Goal: Task Accomplishment & Management: Use online tool/utility

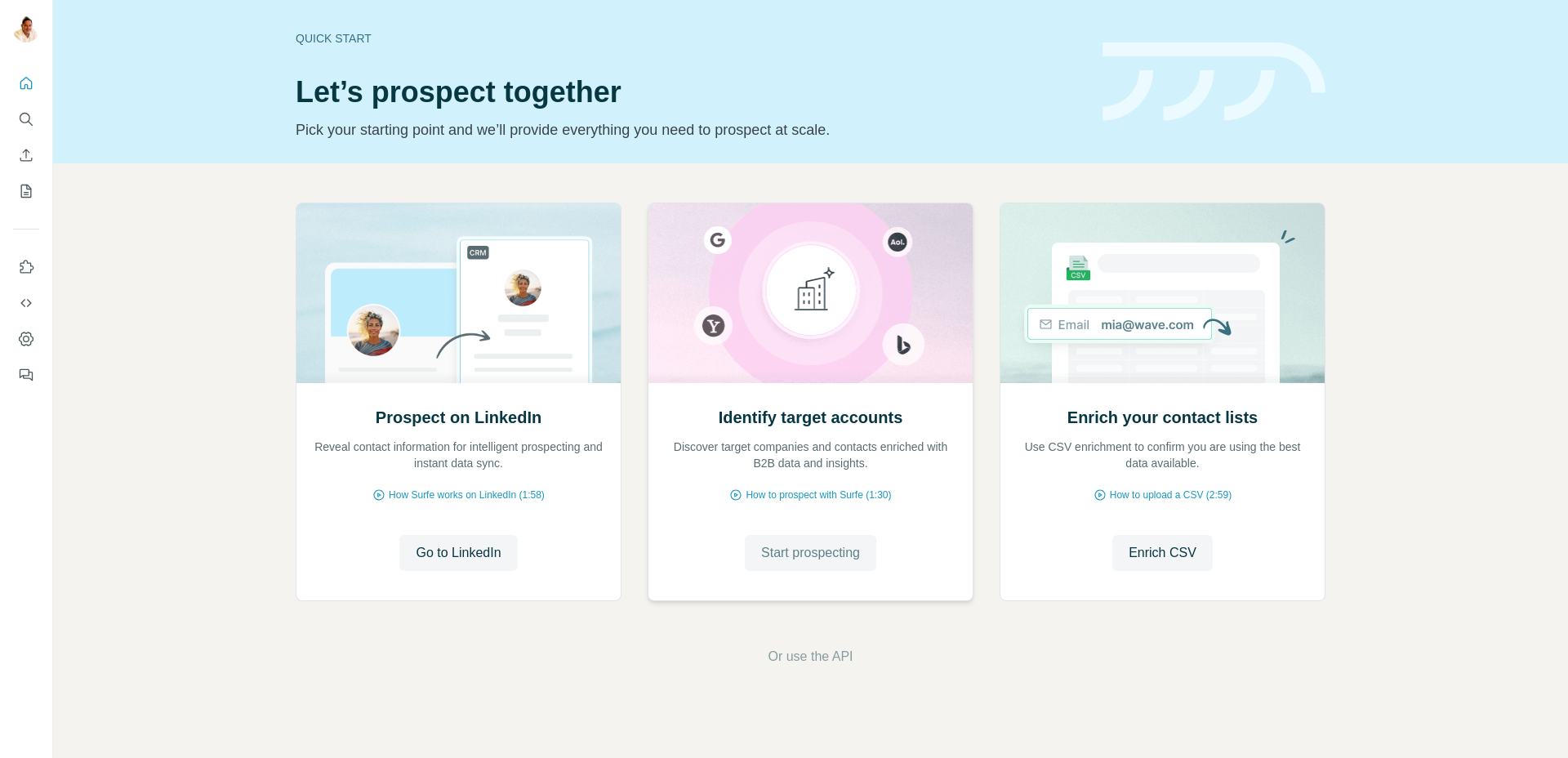
click at [839, 548] on span "Start prospecting" at bounding box center [811, 553] width 99 height 20
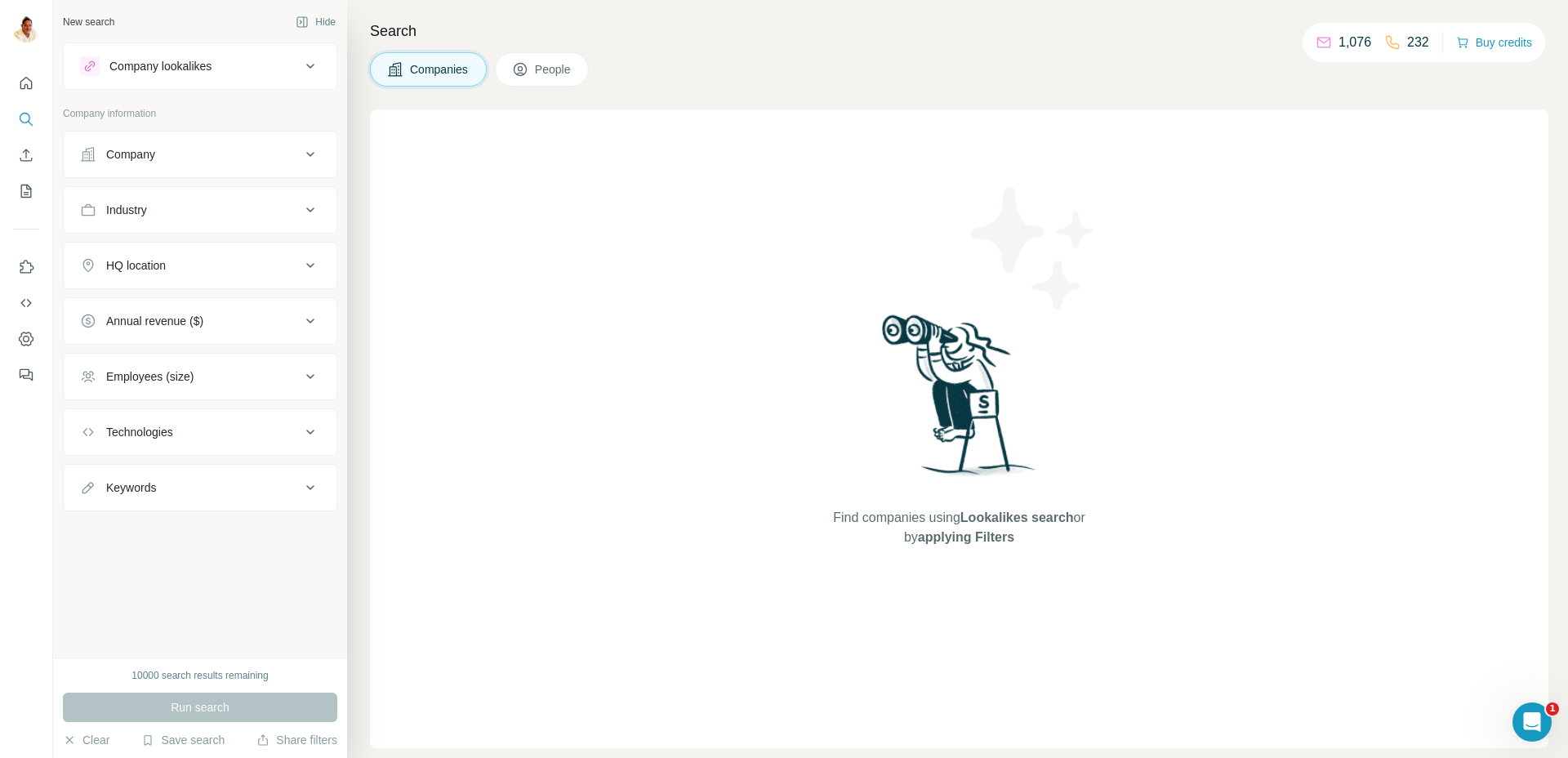
click at [147, 158] on div "Company" at bounding box center [130, 155] width 49 height 16
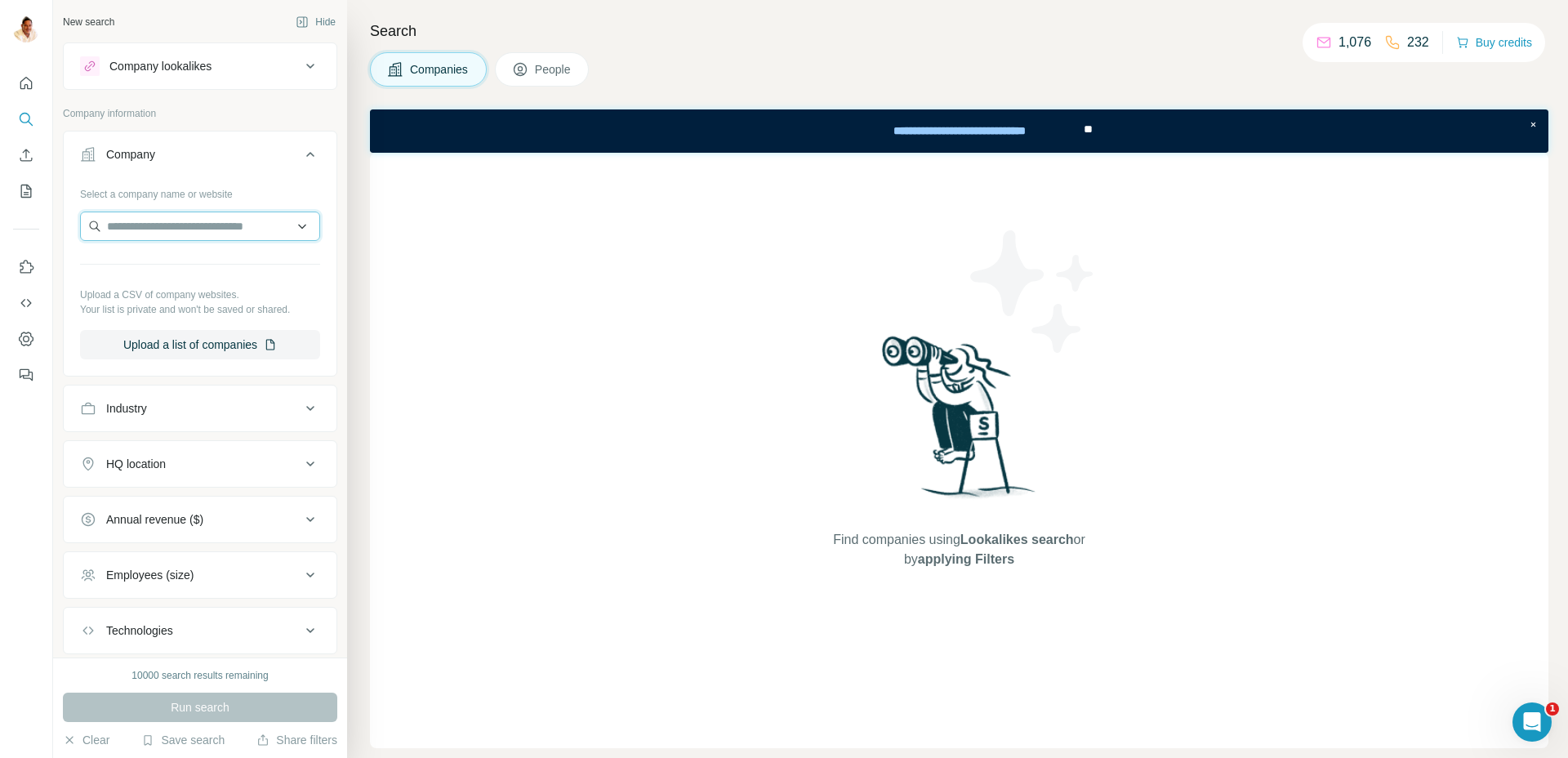
click at [181, 222] on input "text" at bounding box center [200, 226] width 240 height 30
paste input "**********"
type input "**********"
click at [198, 263] on p "Wundex Group" at bounding box center [165, 263] width 78 height 16
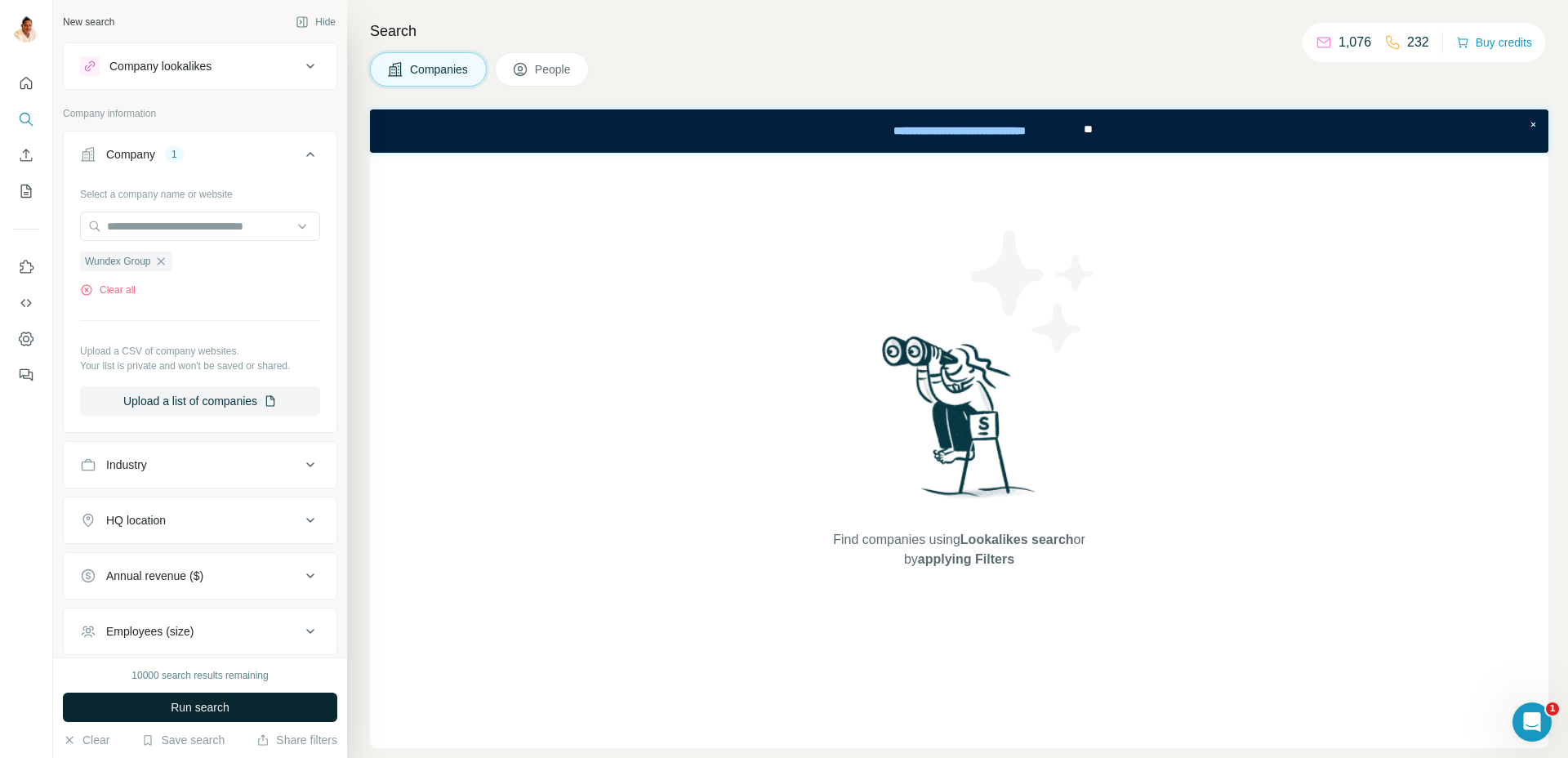
click at [165, 708] on button "Run search" at bounding box center [200, 707] width 274 height 30
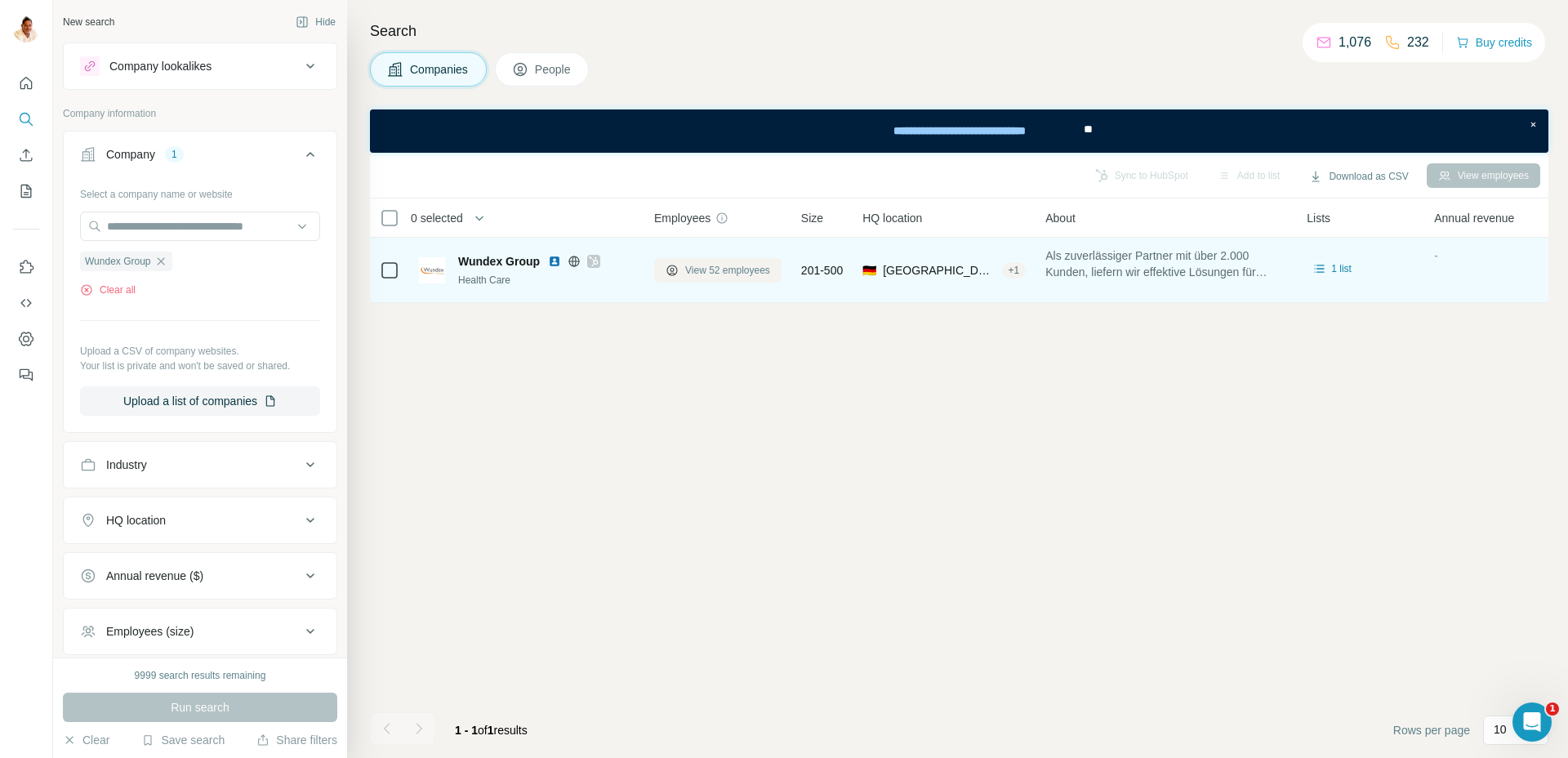
click at [699, 270] on span "View 52 employees" at bounding box center [727, 271] width 85 height 14
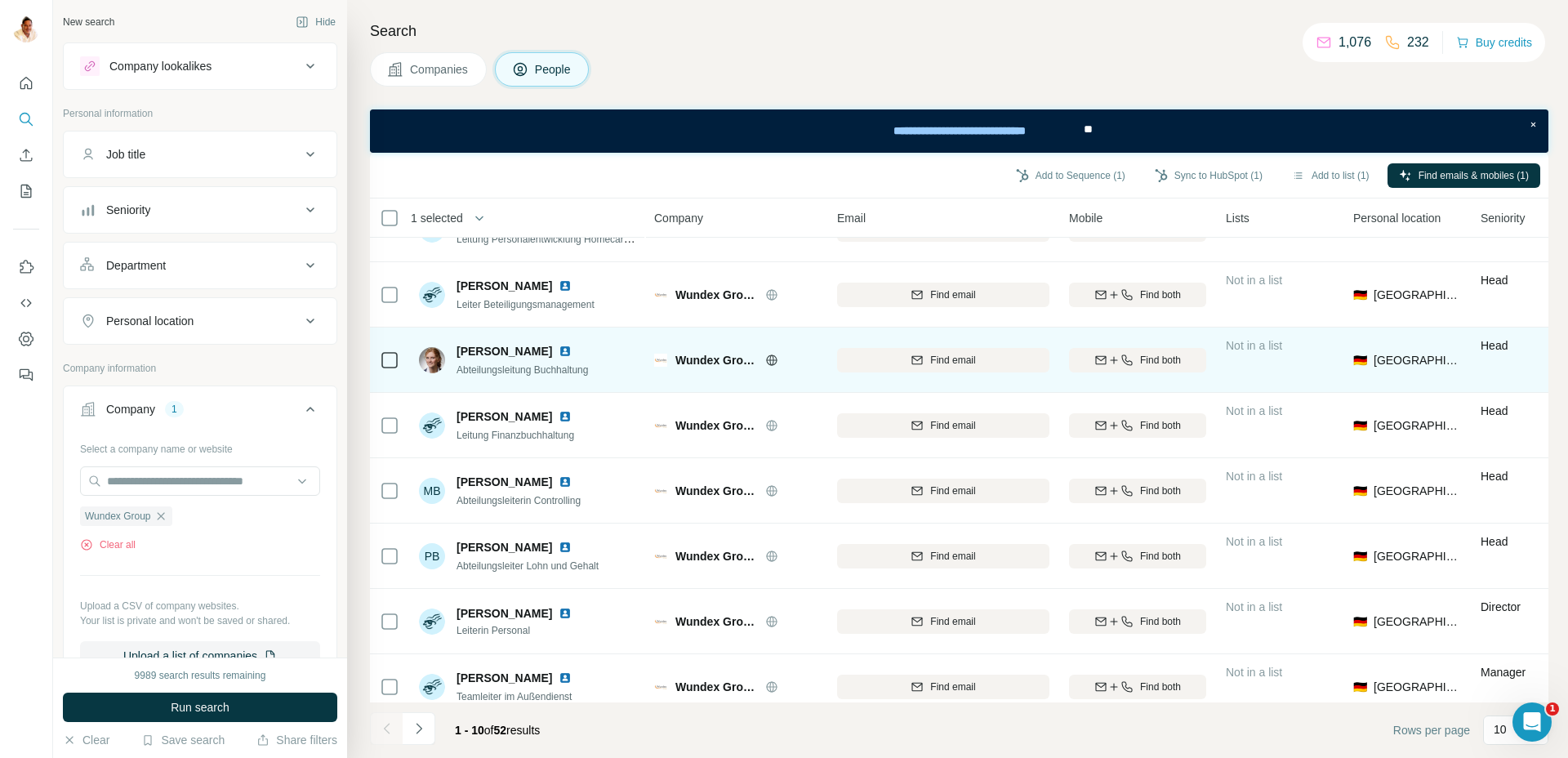
scroll to position [189, 0]
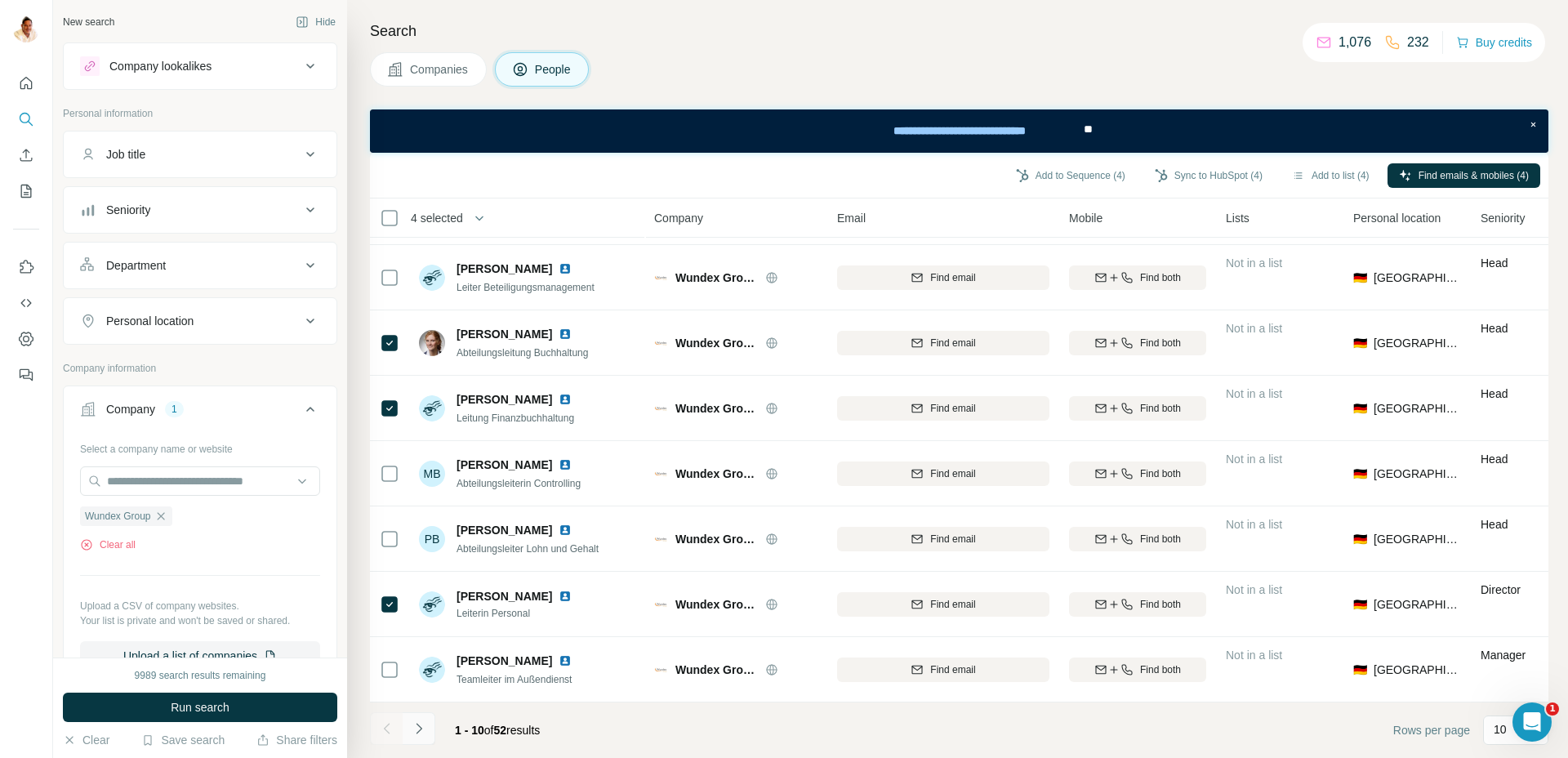
click at [423, 724] on icon "Navigate to next page" at bounding box center [419, 728] width 16 height 16
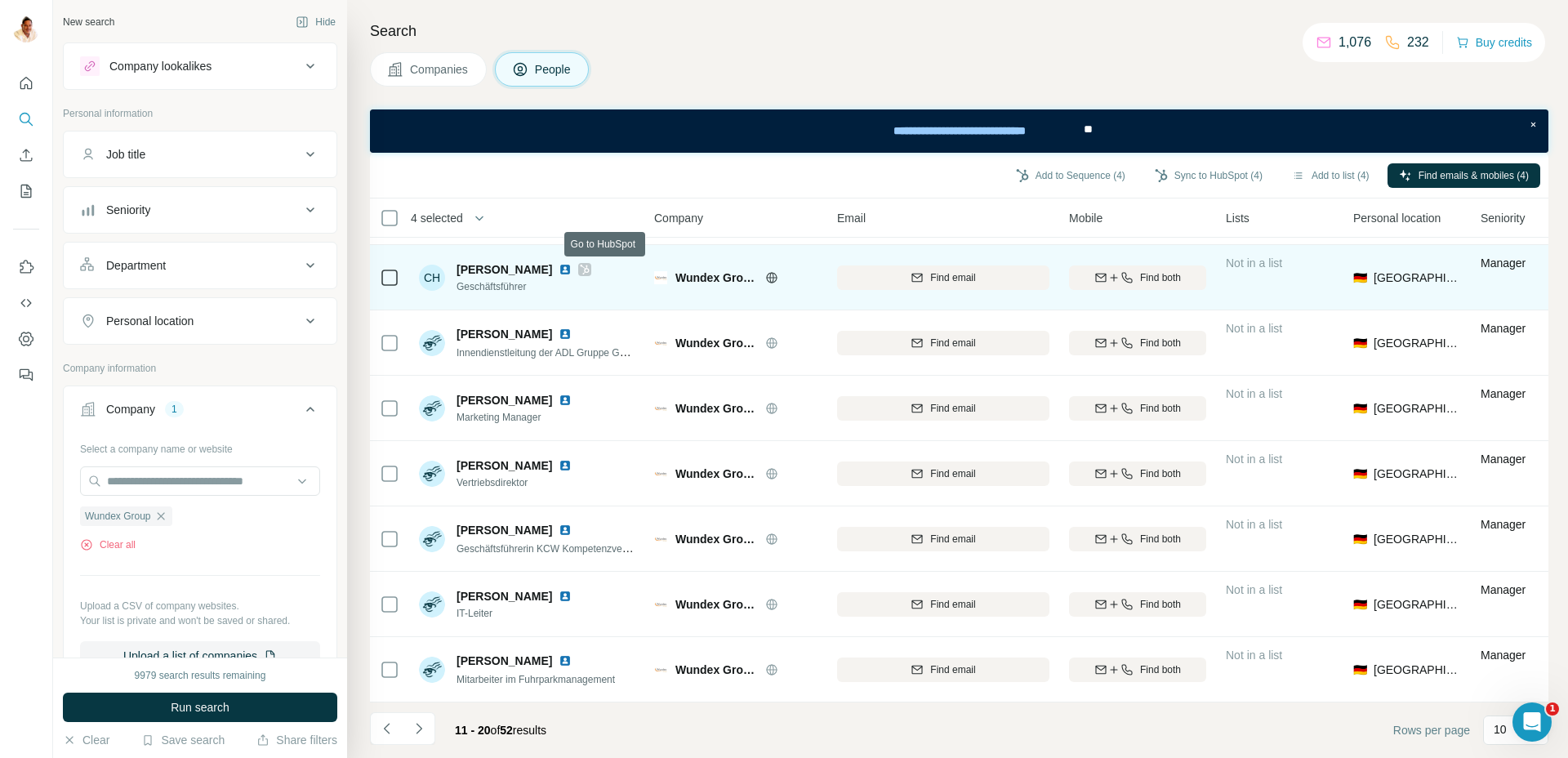
click at [590, 269] on icon at bounding box center [585, 269] width 9 height 10
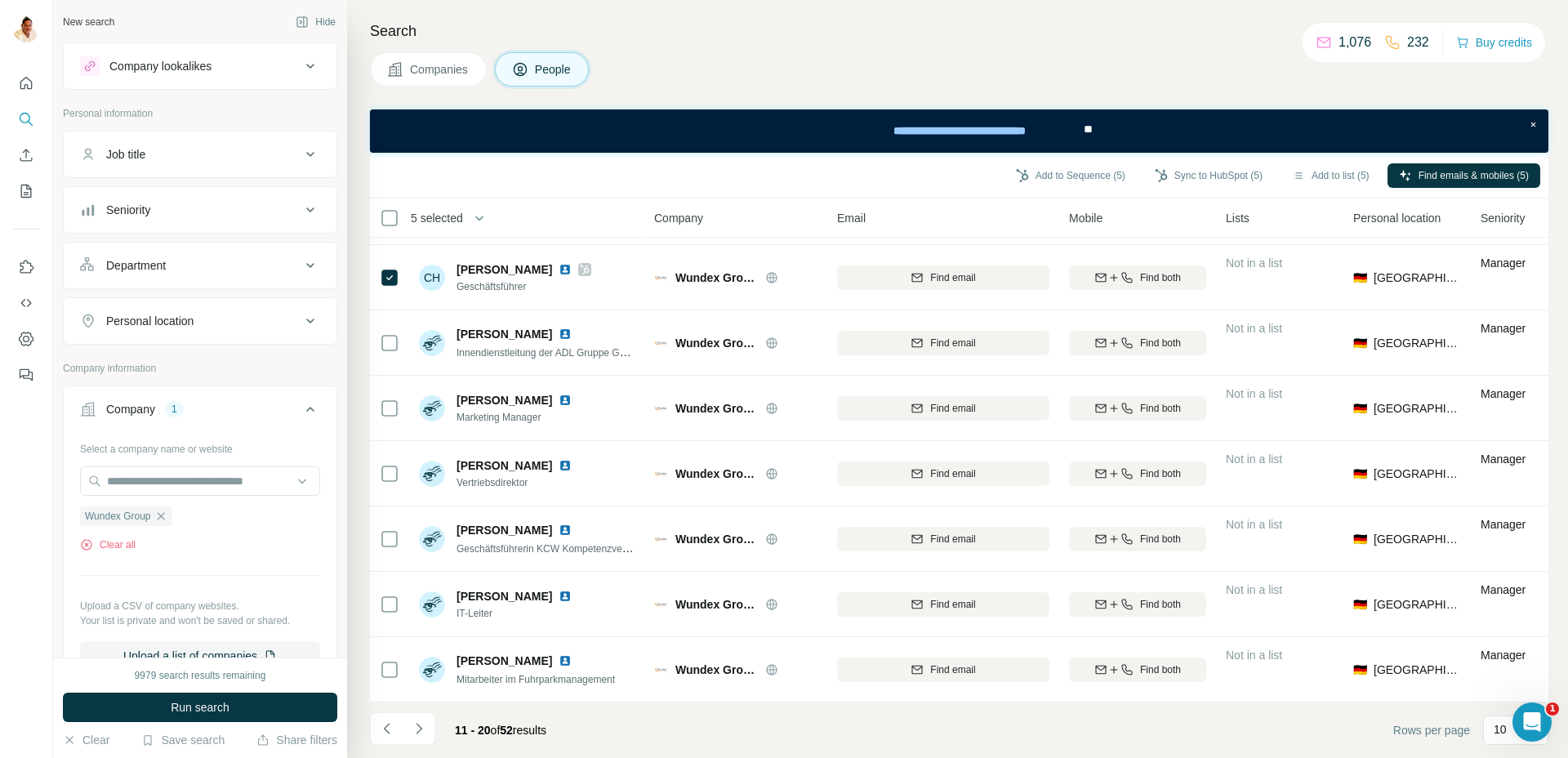
click at [423, 723] on icon "Navigate to next page" at bounding box center [419, 728] width 16 height 16
click at [420, 727] on icon "Navigate to next page" at bounding box center [418, 728] width 5 height 11
click at [421, 725] on icon "Navigate to next page" at bounding box center [419, 728] width 16 height 16
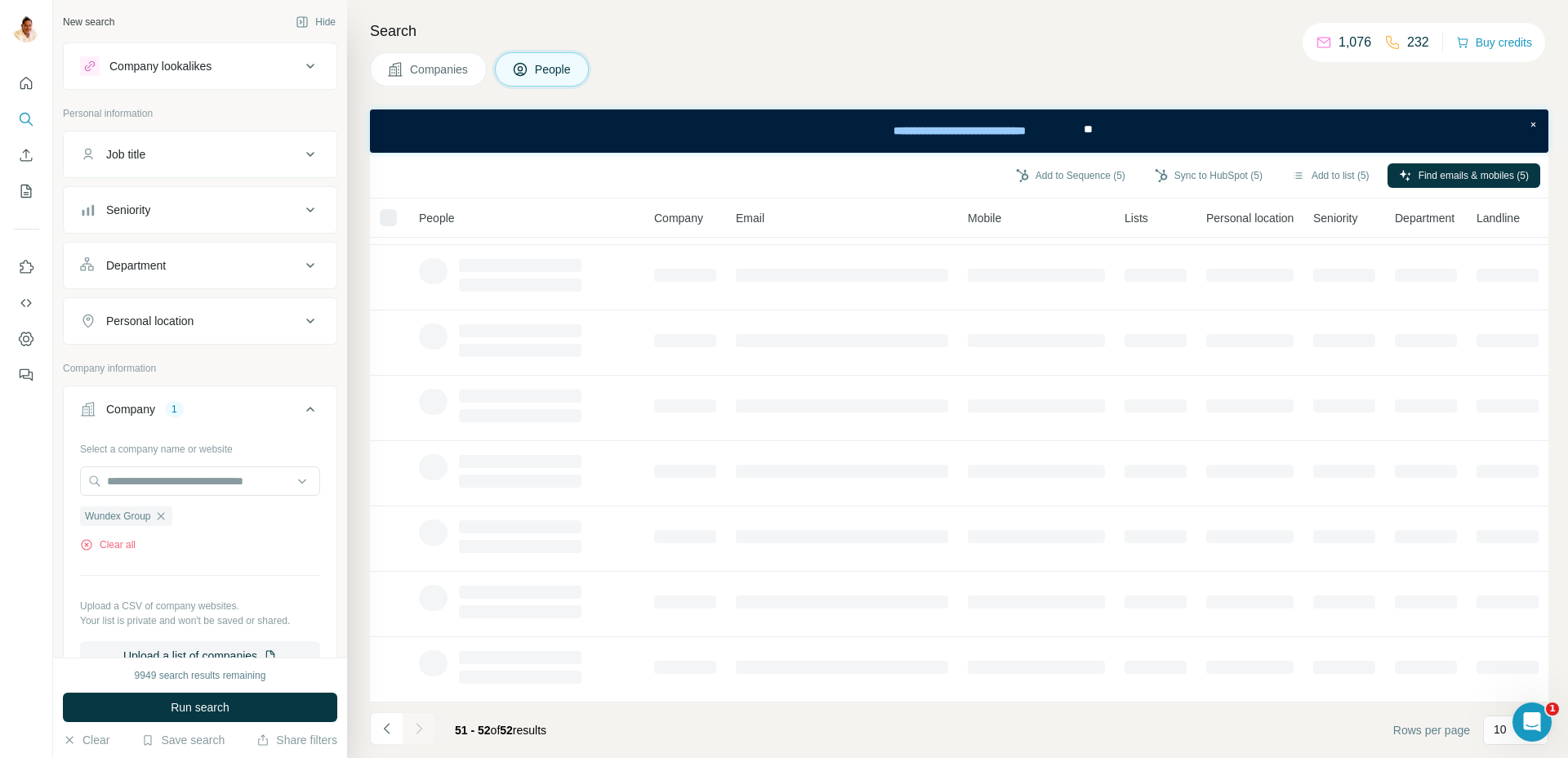
scroll to position [0, 0]
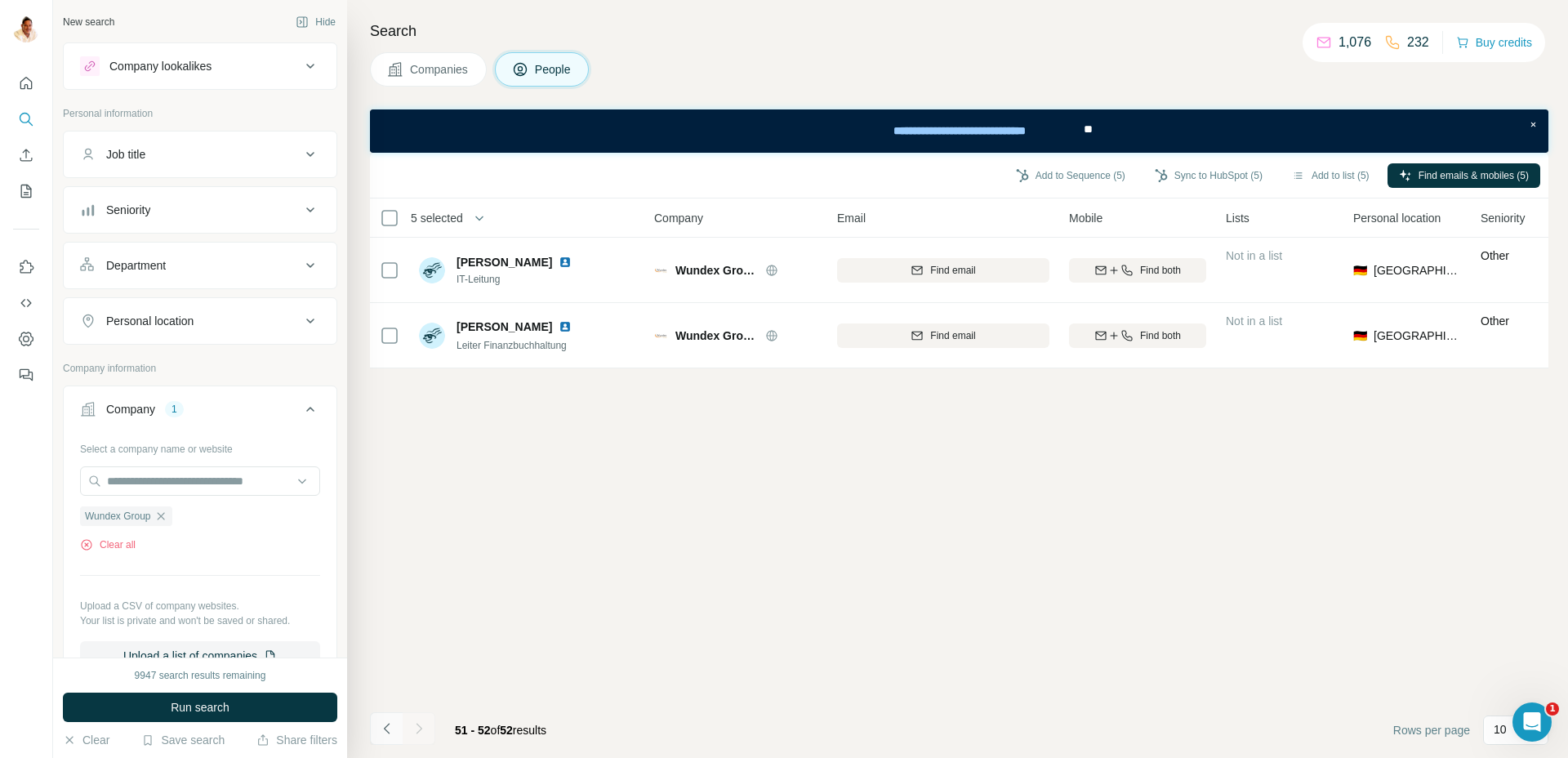
click at [379, 727] on icon "Navigate to previous page" at bounding box center [388, 728] width 16 height 16
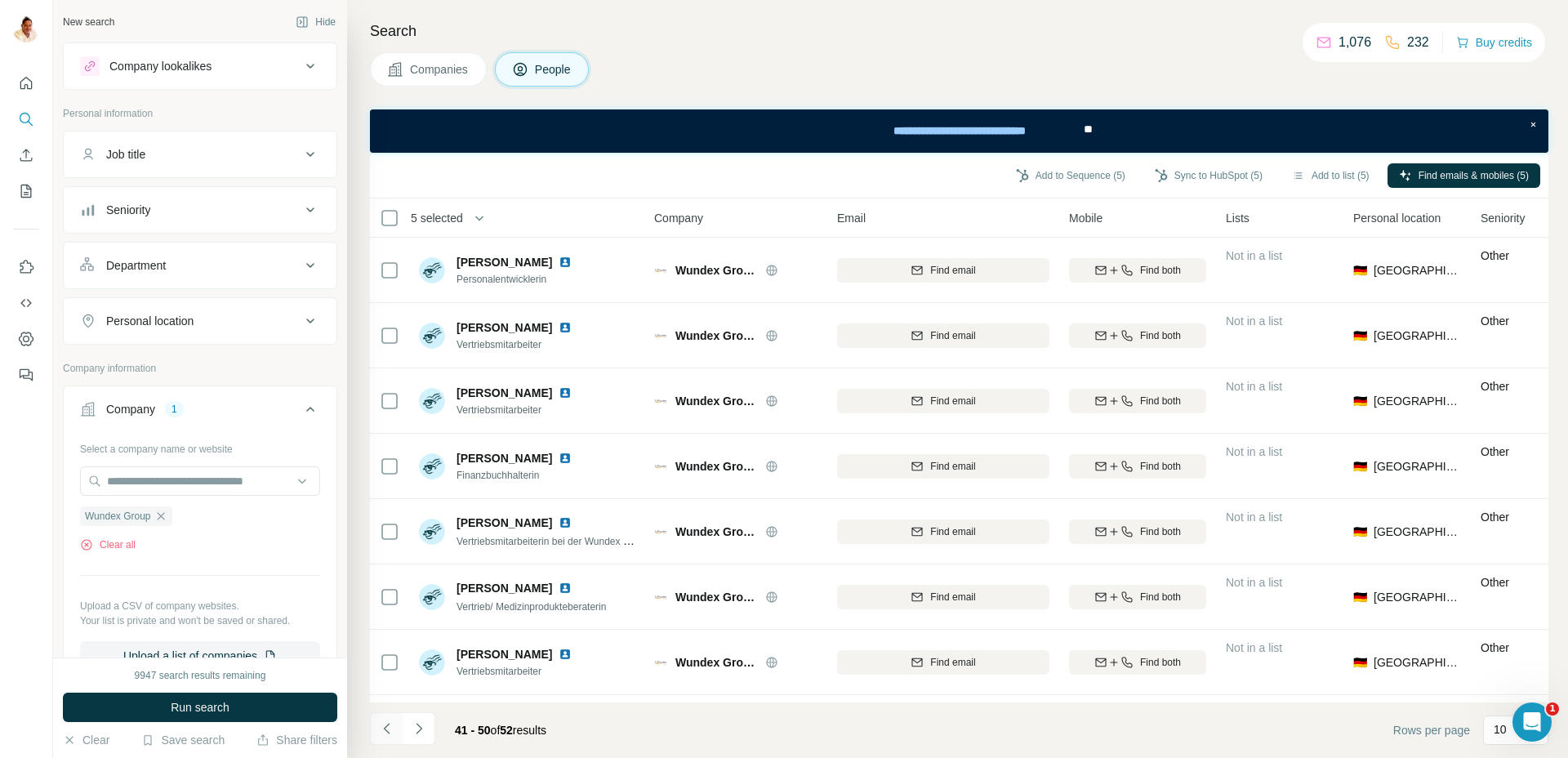
click at [379, 727] on icon "Navigate to previous page" at bounding box center [388, 728] width 16 height 16
click at [379, 727] on div at bounding box center [387, 728] width 32 height 32
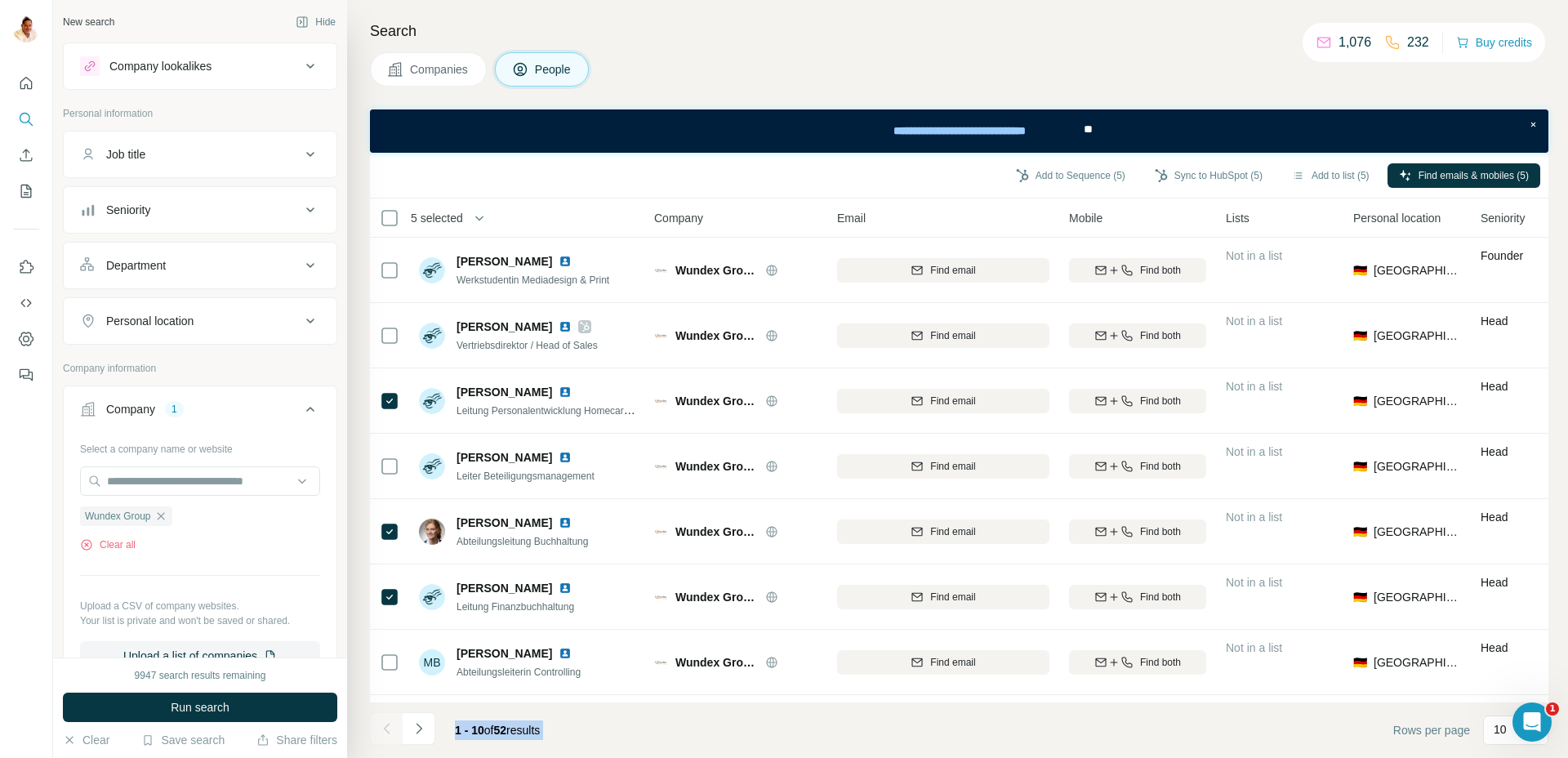
click at [379, 727] on div at bounding box center [387, 728] width 32 height 32
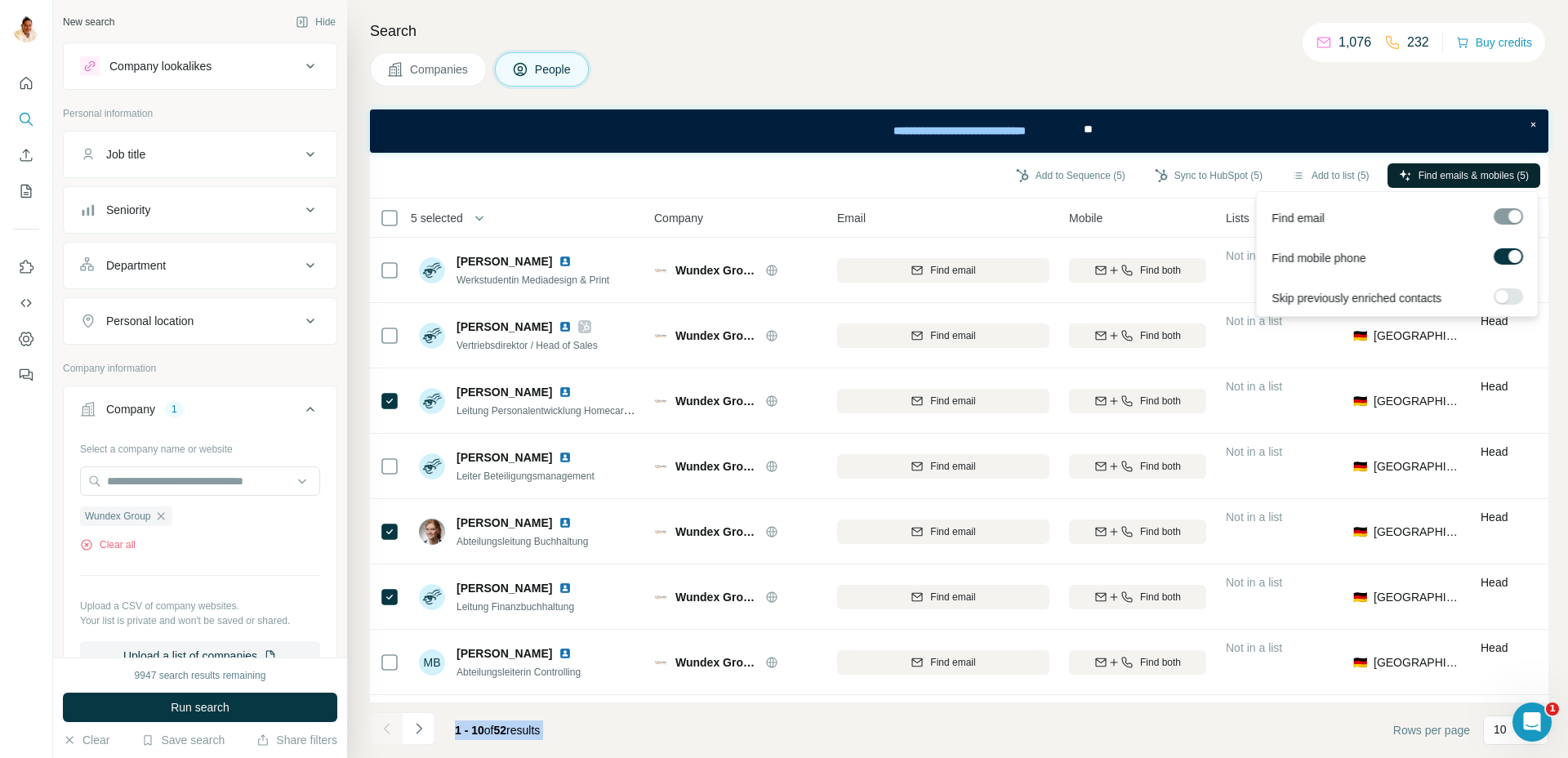
click at [1484, 175] on span "Find emails & mobiles (5)" at bounding box center [1474, 175] width 111 height 14
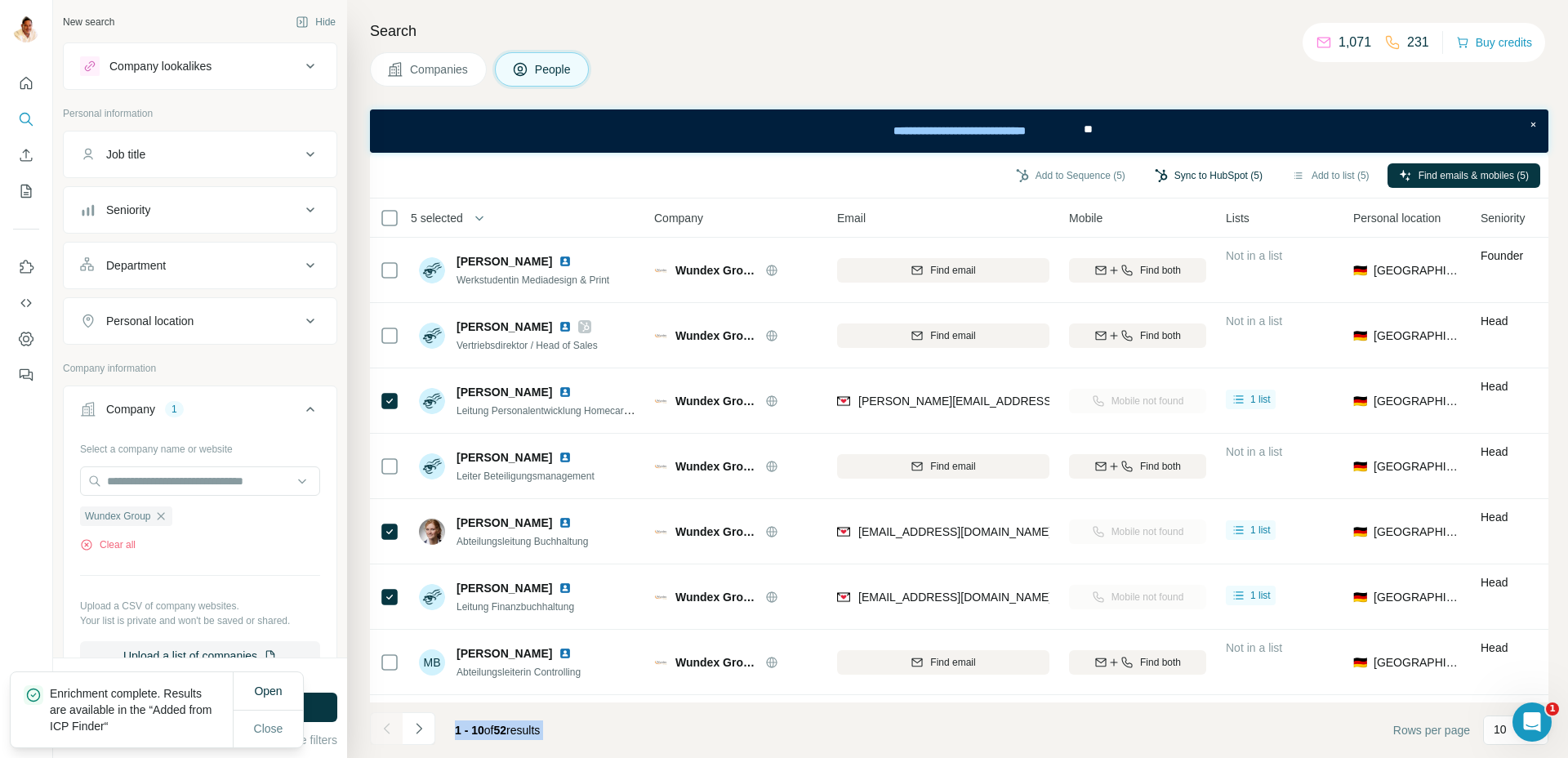
click at [1204, 175] on button "Sync to HubSpot (5)" at bounding box center [1208, 175] width 130 height 24
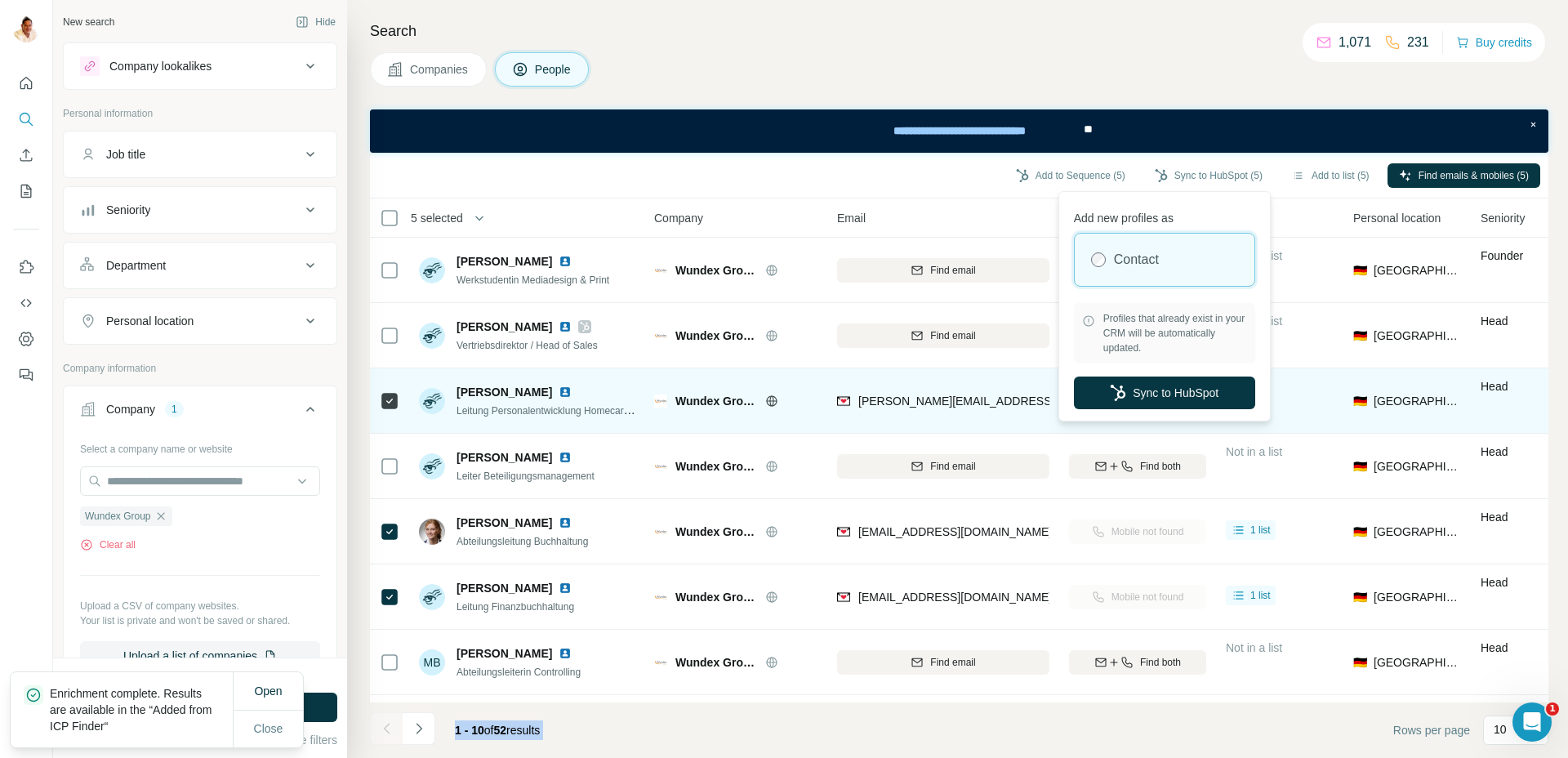
drag, startPoint x: 1139, startPoint y: 385, endPoint x: 1130, endPoint y: 385, distance: 9.0
click at [1138, 385] on button "Sync to HubSpot" at bounding box center [1165, 393] width 182 height 32
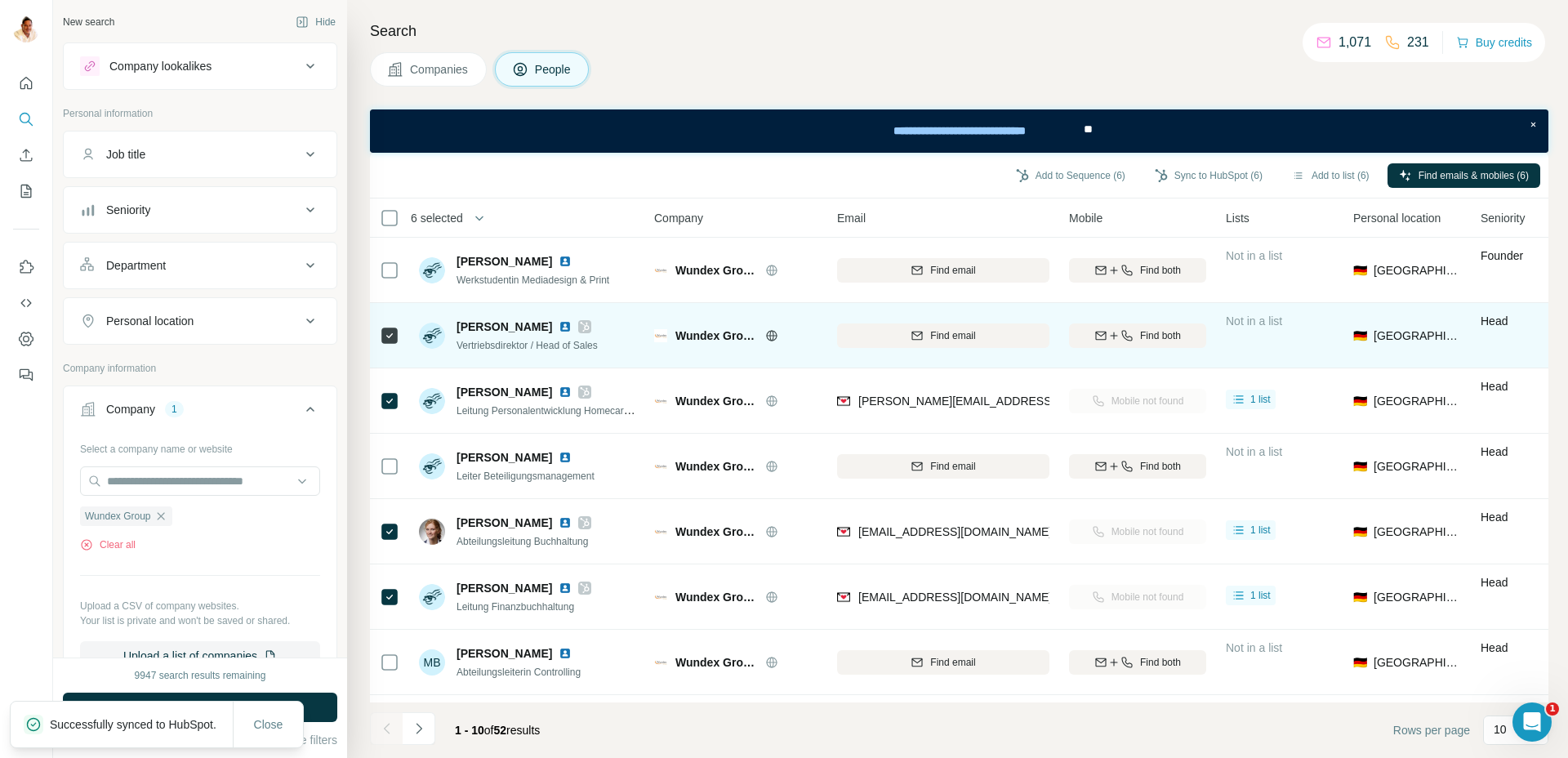
click at [589, 325] on icon at bounding box center [585, 326] width 9 height 10
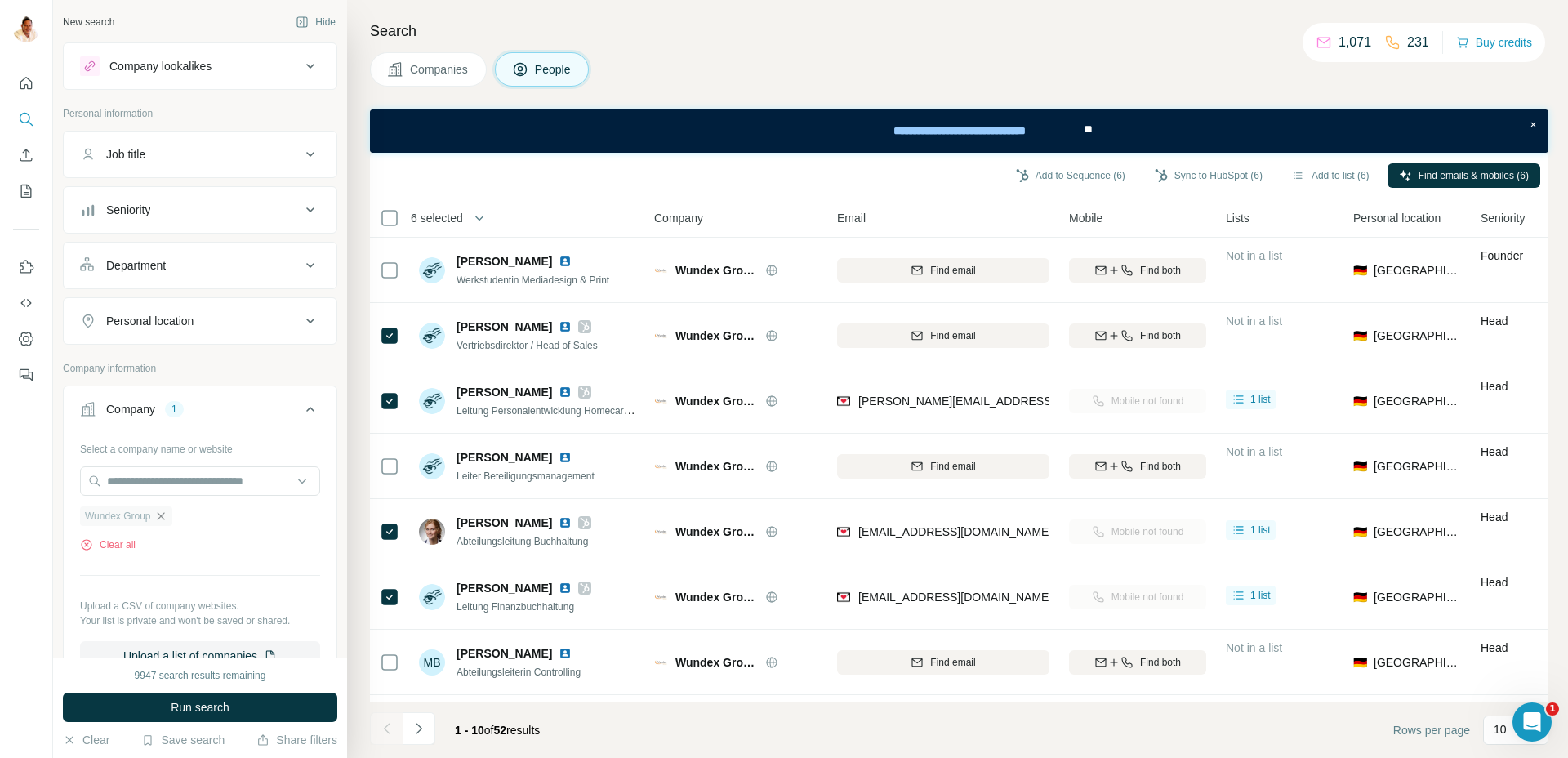
click at [165, 515] on icon "button" at bounding box center [160, 516] width 7 height 7
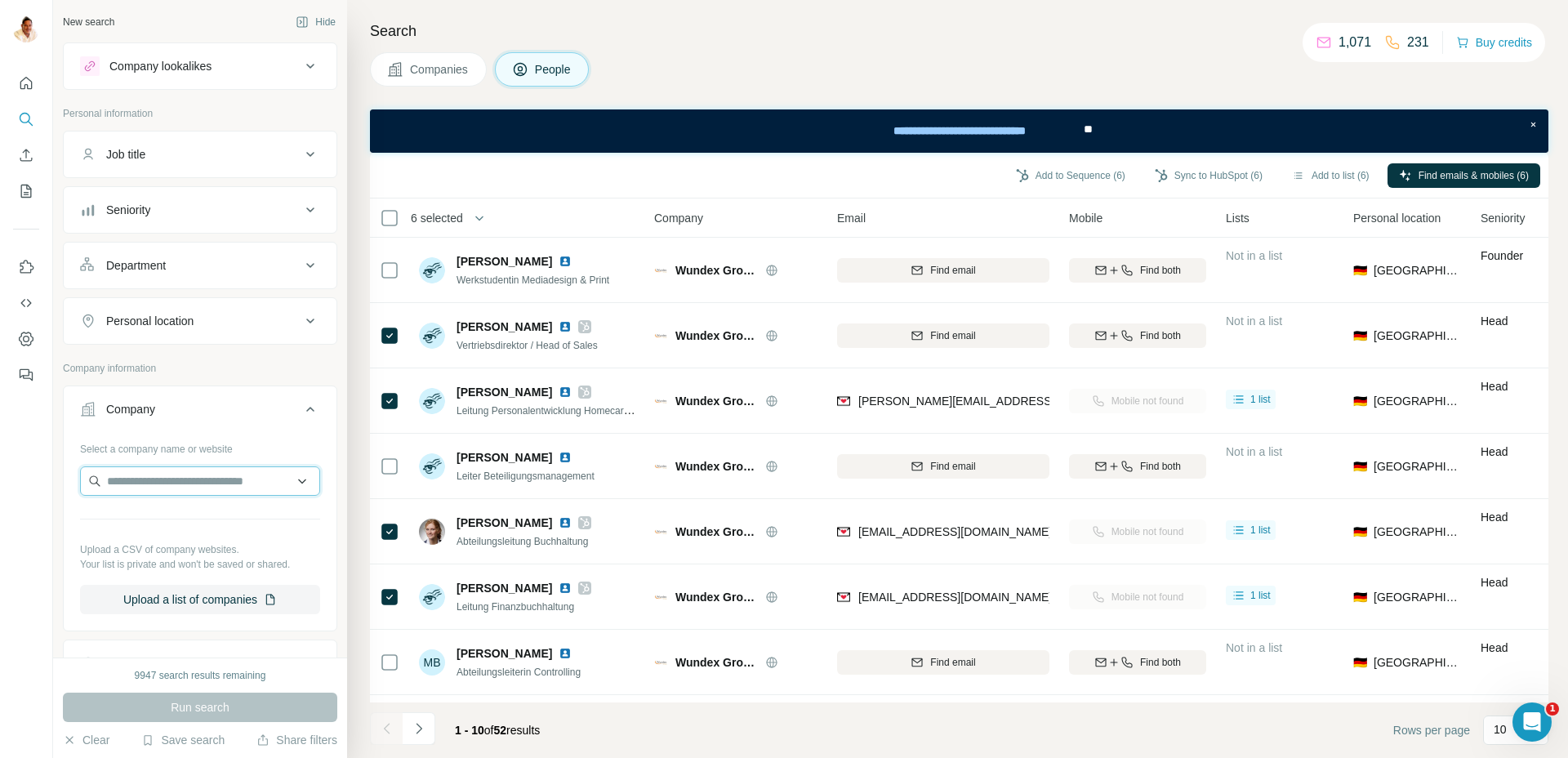
click at [156, 482] on input "text" at bounding box center [200, 481] width 240 height 30
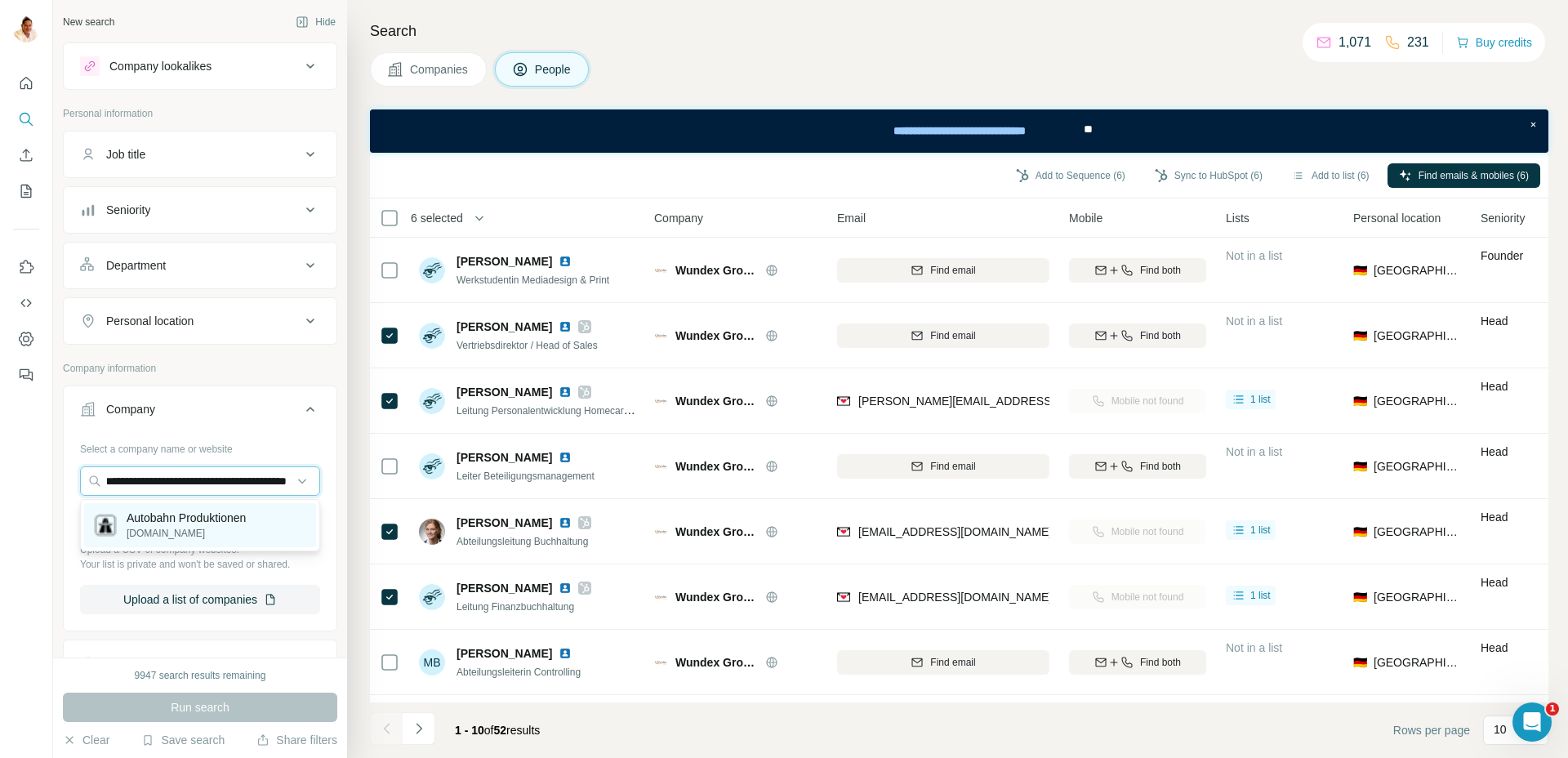
type input "**********"
click at [132, 533] on p "[DOMAIN_NAME]" at bounding box center [186, 533] width 120 height 14
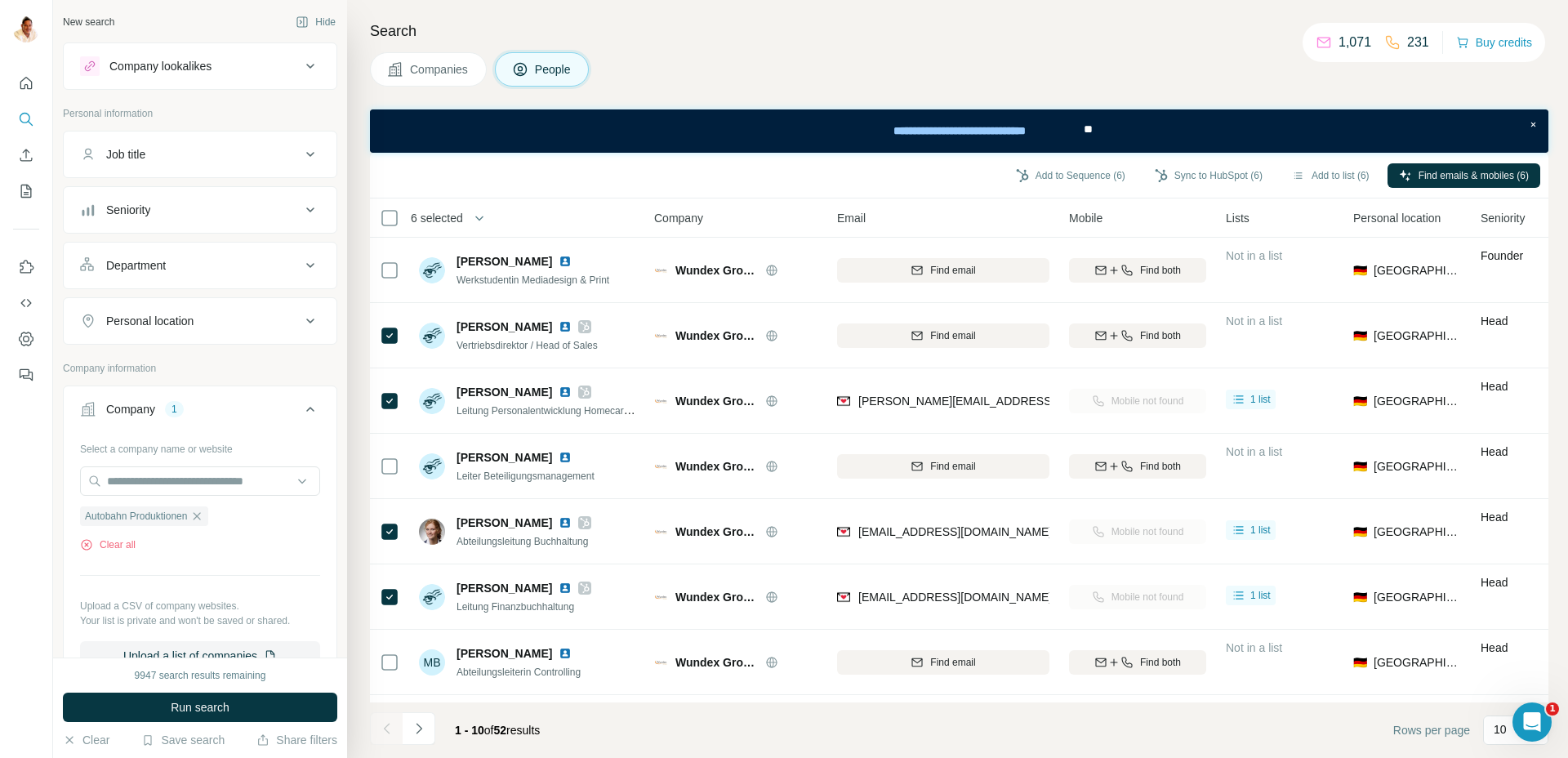
scroll to position [0, 0]
click at [213, 709] on span "Run search" at bounding box center [200, 708] width 58 height 16
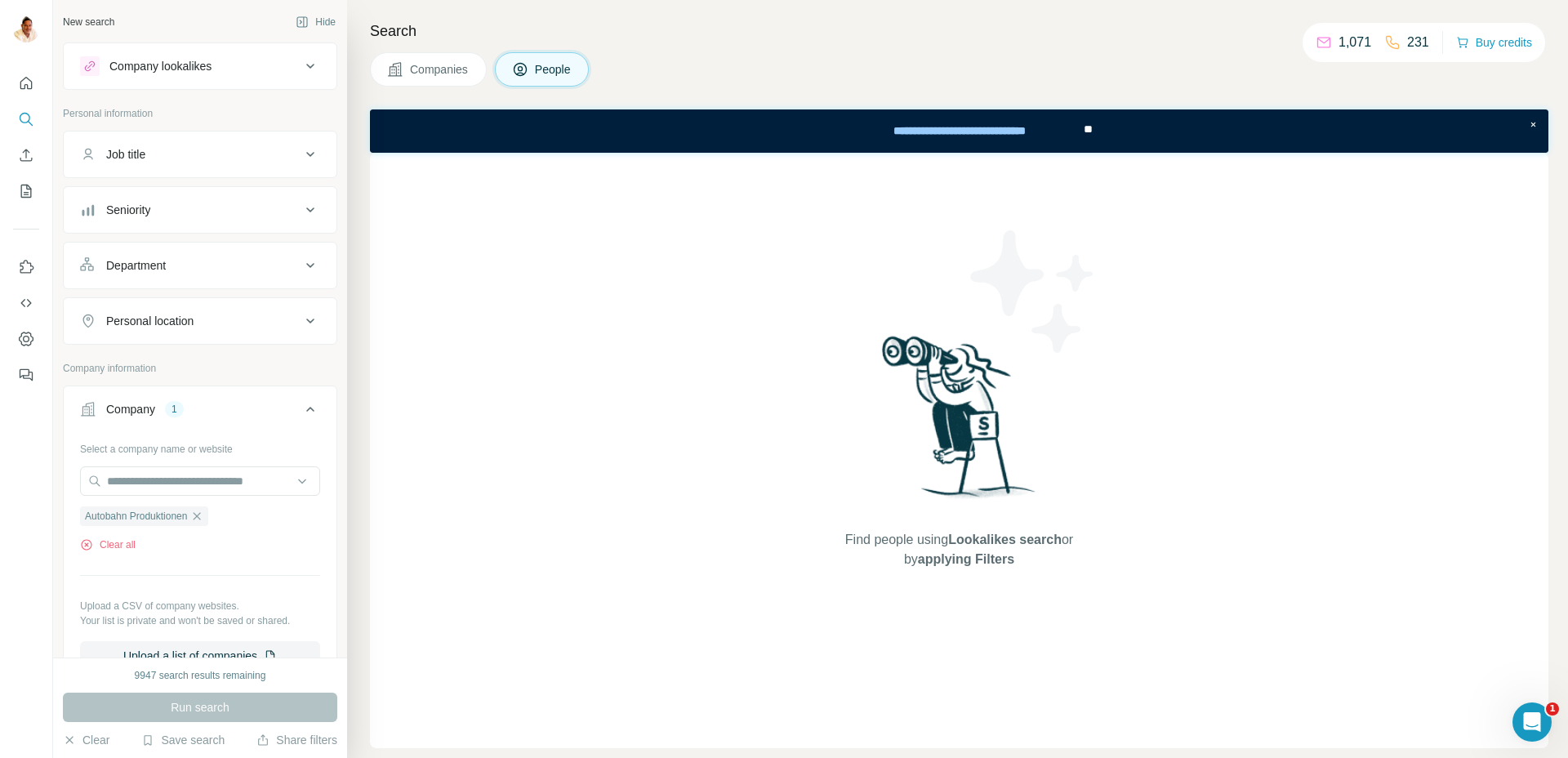
click at [446, 58] on button "Companies" at bounding box center [429, 69] width 117 height 34
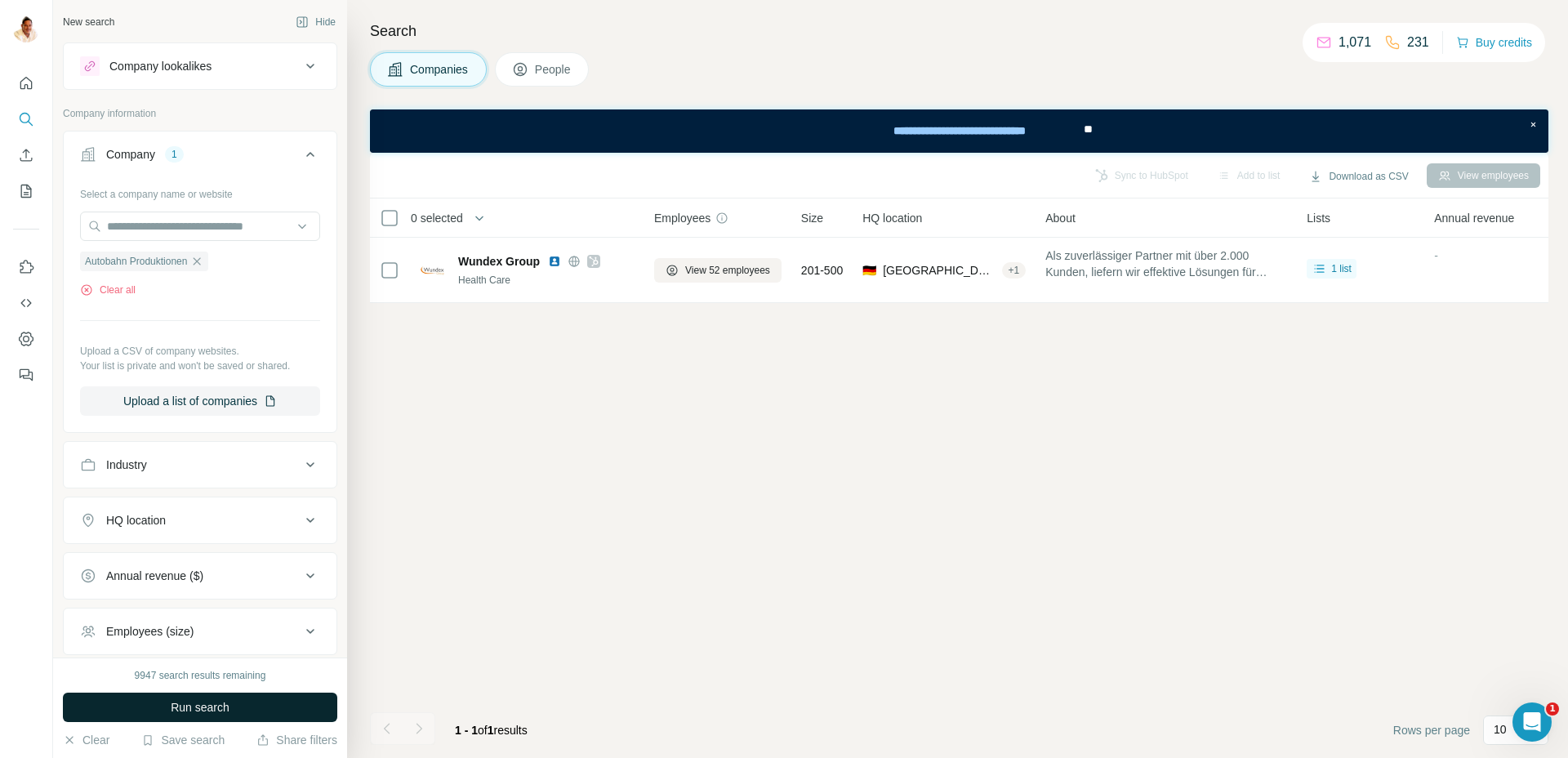
click at [188, 701] on span "Run search" at bounding box center [200, 708] width 58 height 16
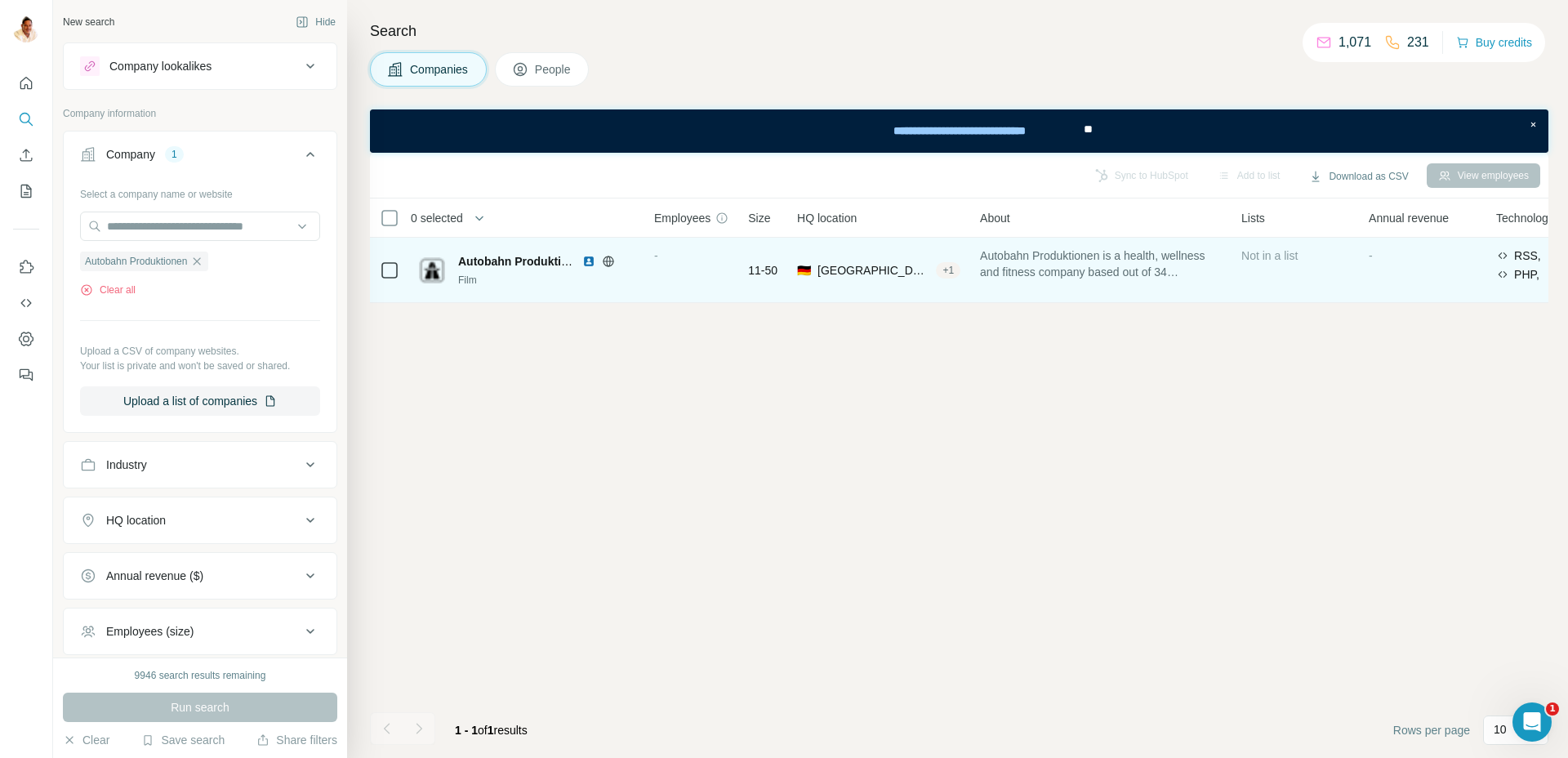
drag, startPoint x: 706, startPoint y: 269, endPoint x: 651, endPoint y: 281, distance: 56.3
click at [706, 269] on div "-" at bounding box center [691, 270] width 75 height 45
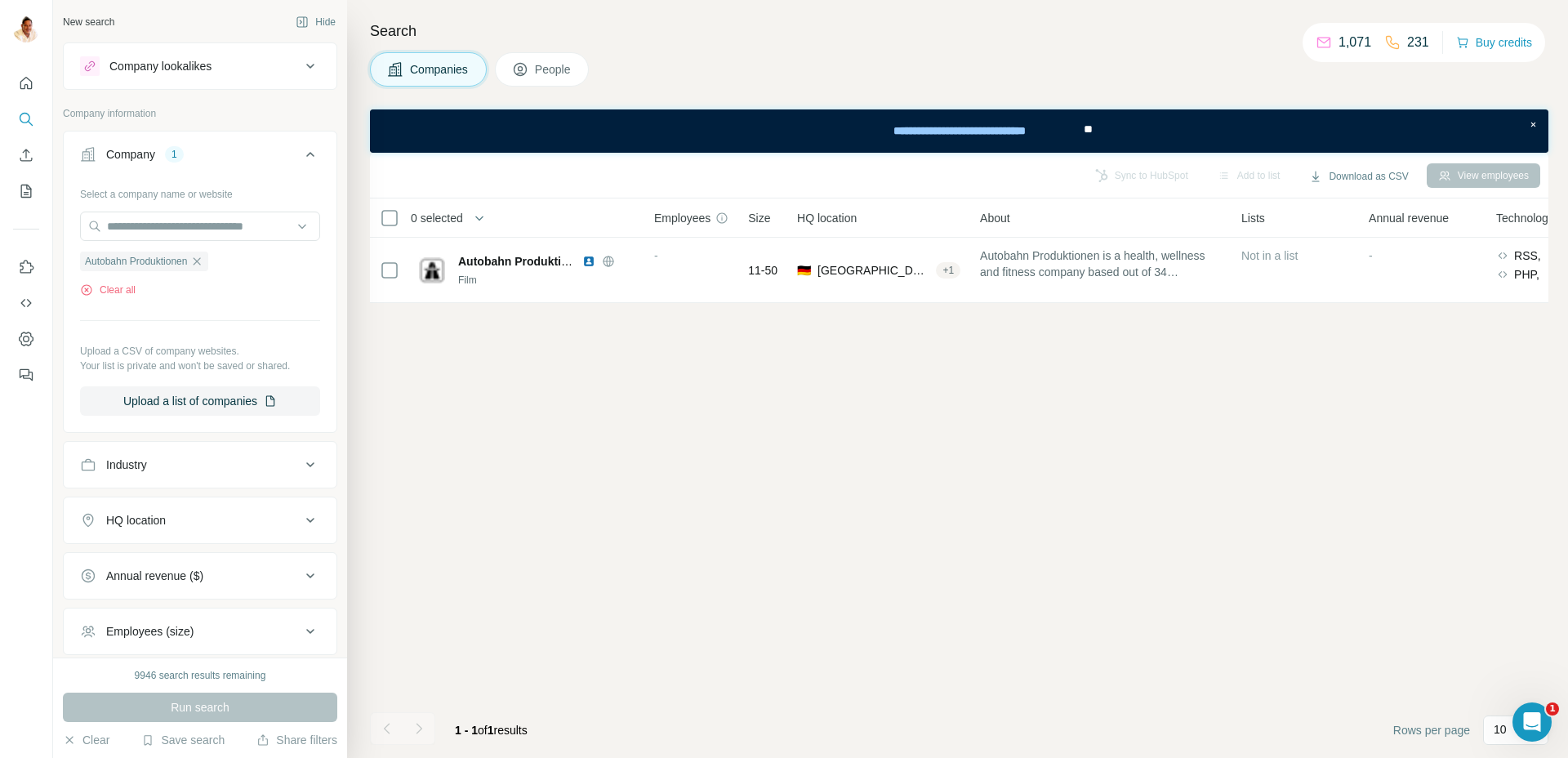
click at [1113, 174] on div "Sync to HubSpot Add to list Download as CSV View employees" at bounding box center [959, 175] width 1163 height 29
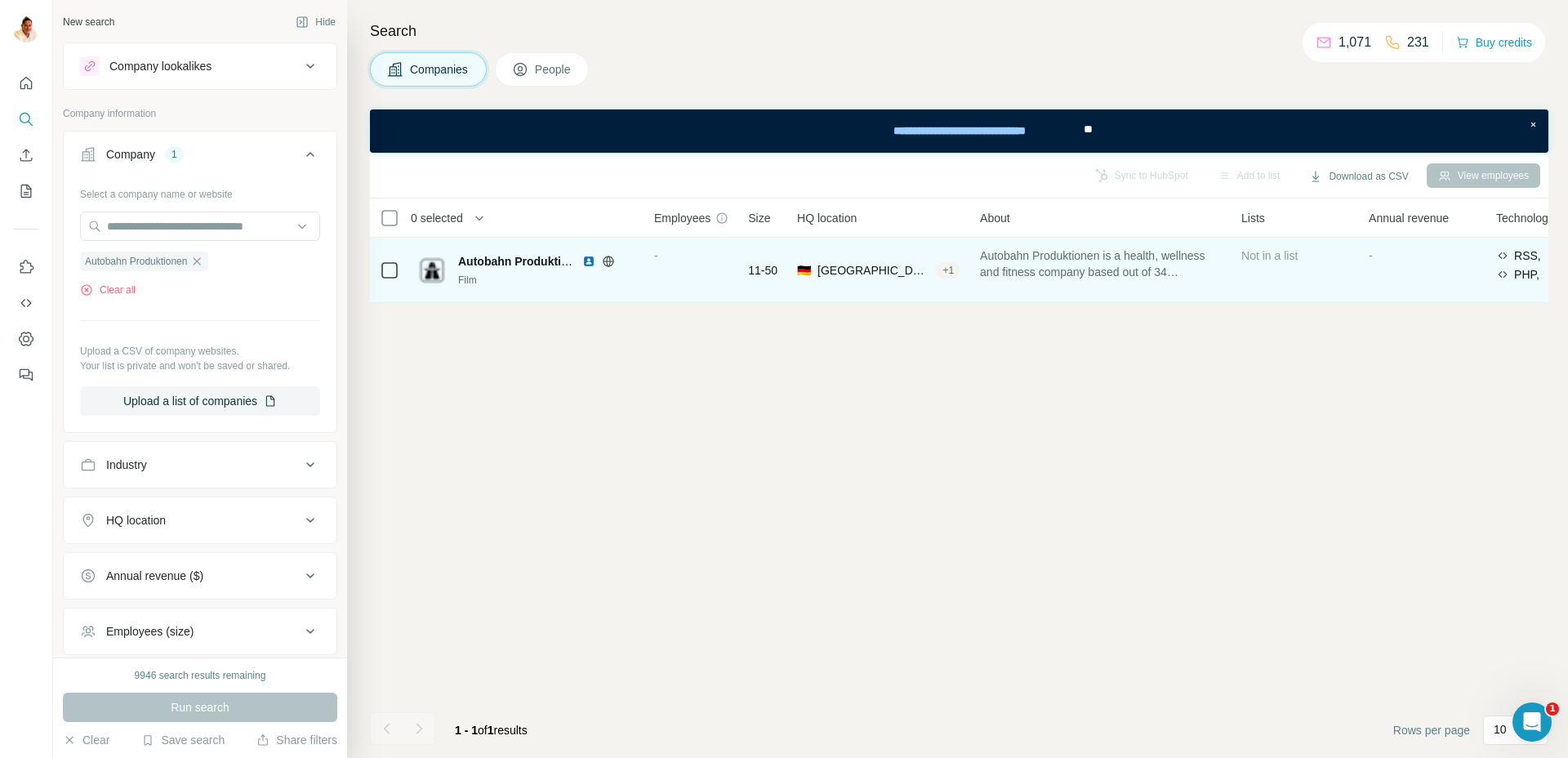
click at [1114, 254] on span "Autobahn Produktionen is a health, wellness and fitness company based out of 34…" at bounding box center [1100, 263] width 242 height 32
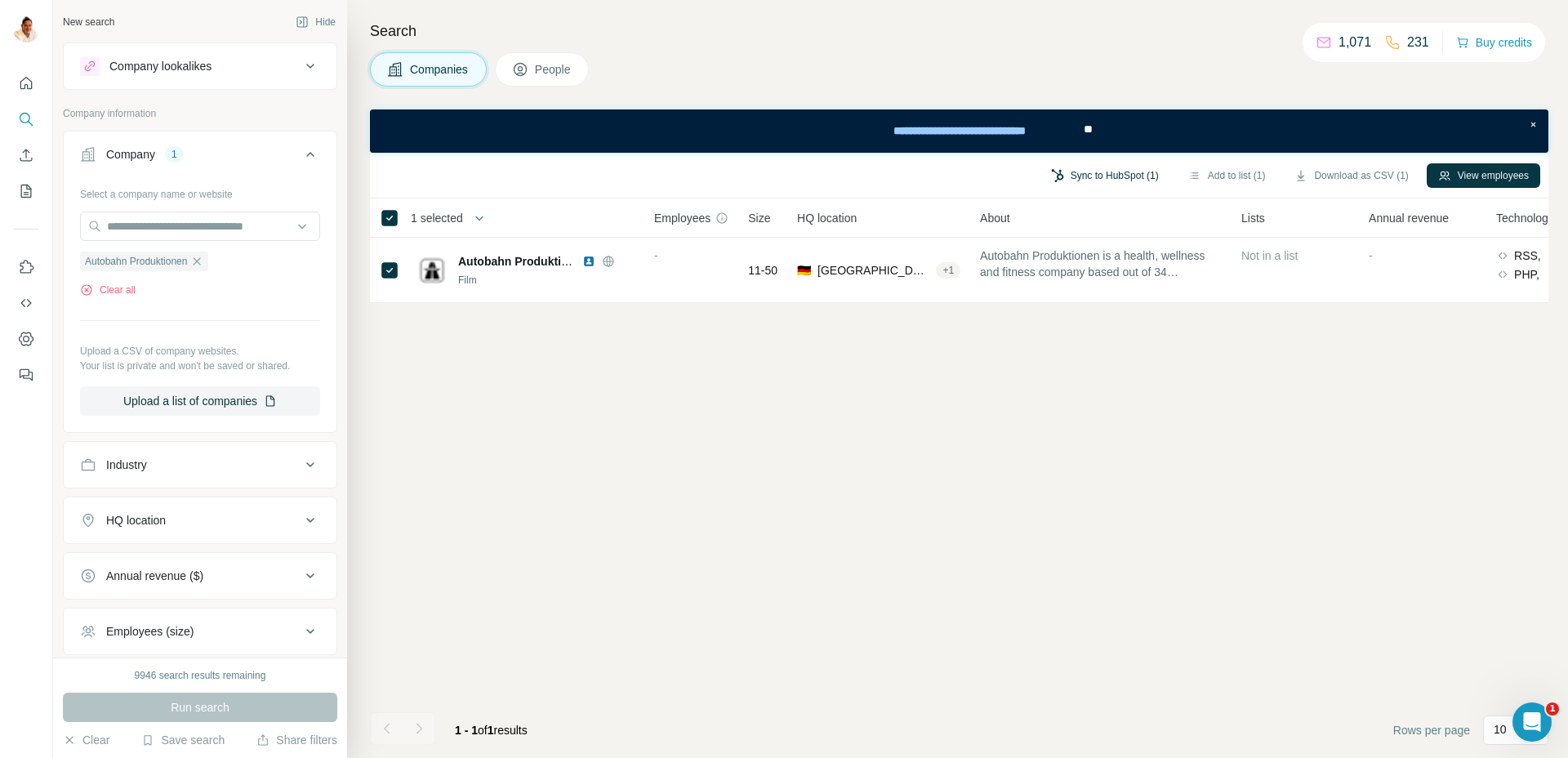
click at [1118, 174] on button "Sync to HubSpot (1)" at bounding box center [1105, 175] width 130 height 24
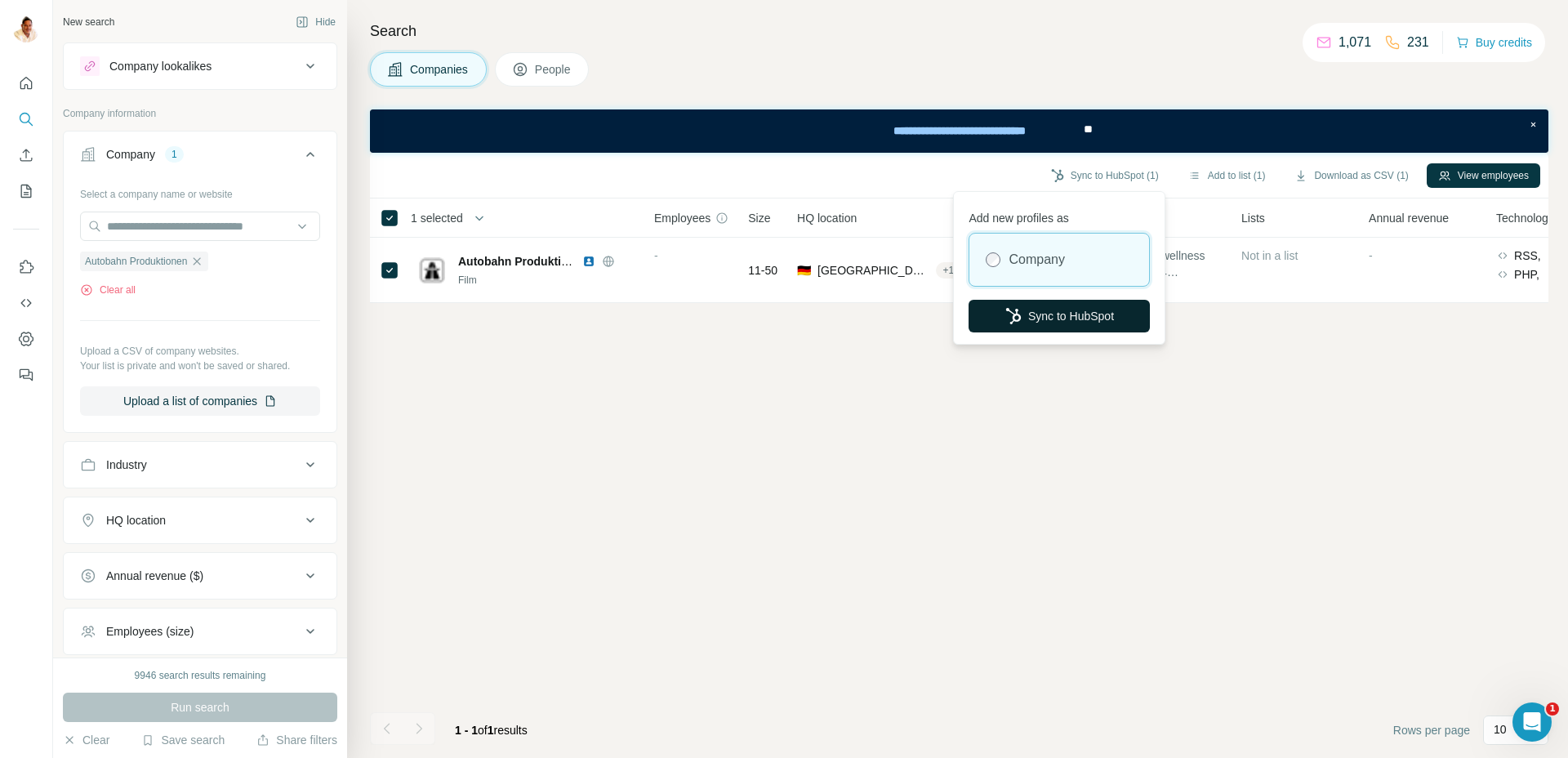
click at [1028, 316] on button "Sync to HubSpot" at bounding box center [1059, 316] width 182 height 32
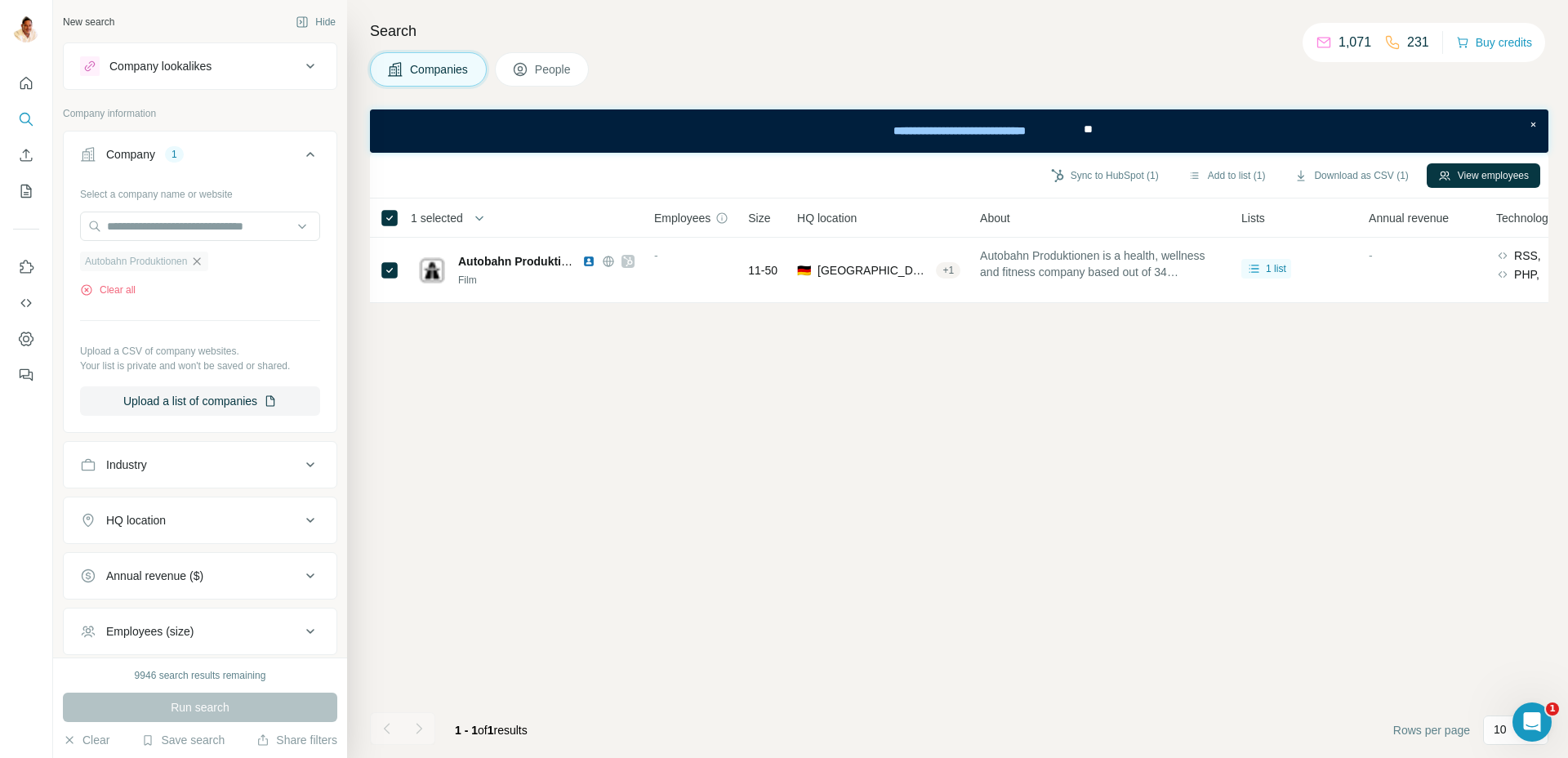
click at [201, 265] on icon "button" at bounding box center [197, 261] width 13 height 13
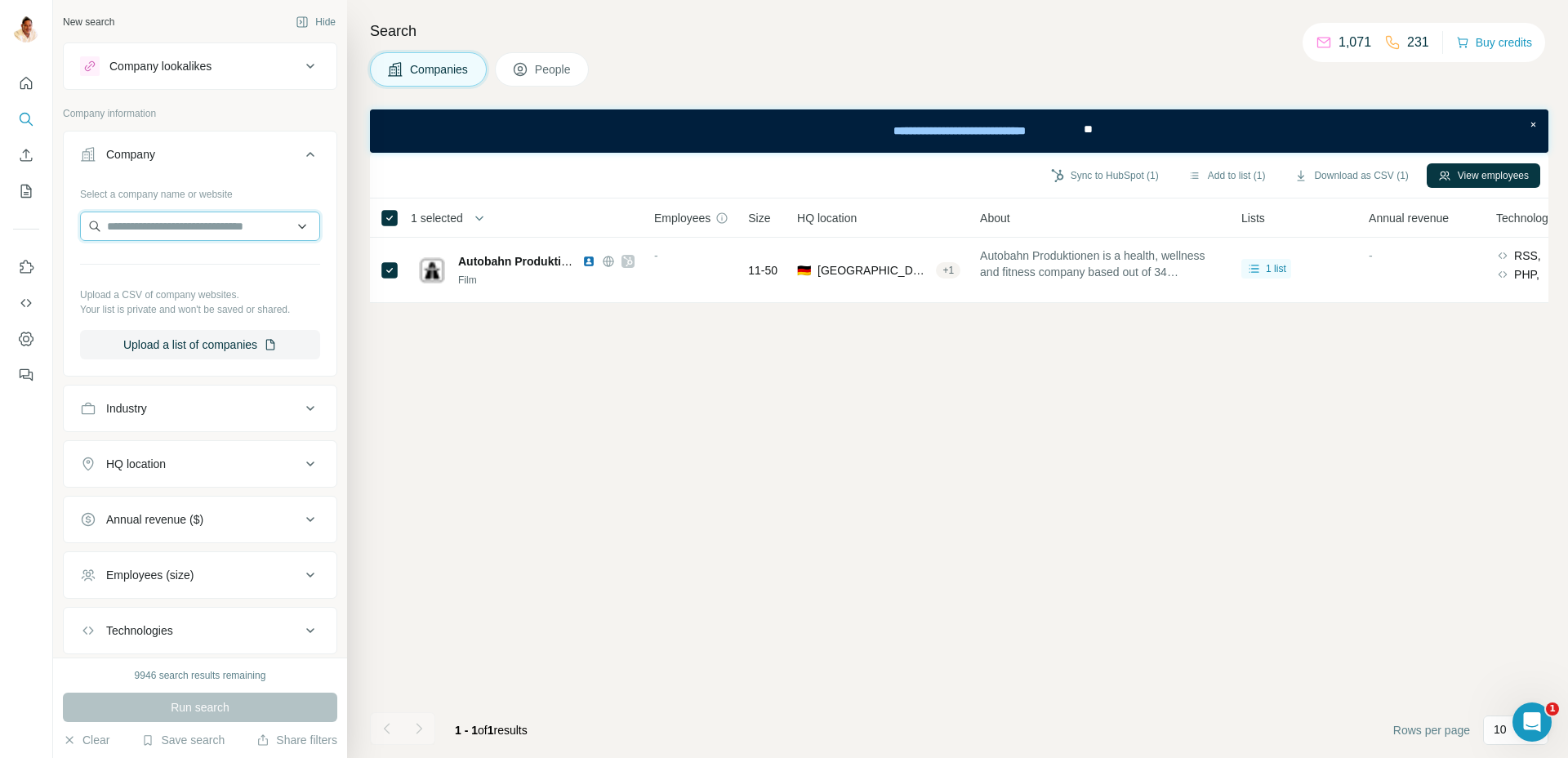
click at [193, 222] on input "text" at bounding box center [200, 226] width 240 height 30
paste input "**********"
type input "**********"
click at [183, 269] on p "BFT Gruppe" at bounding box center [165, 263] width 78 height 16
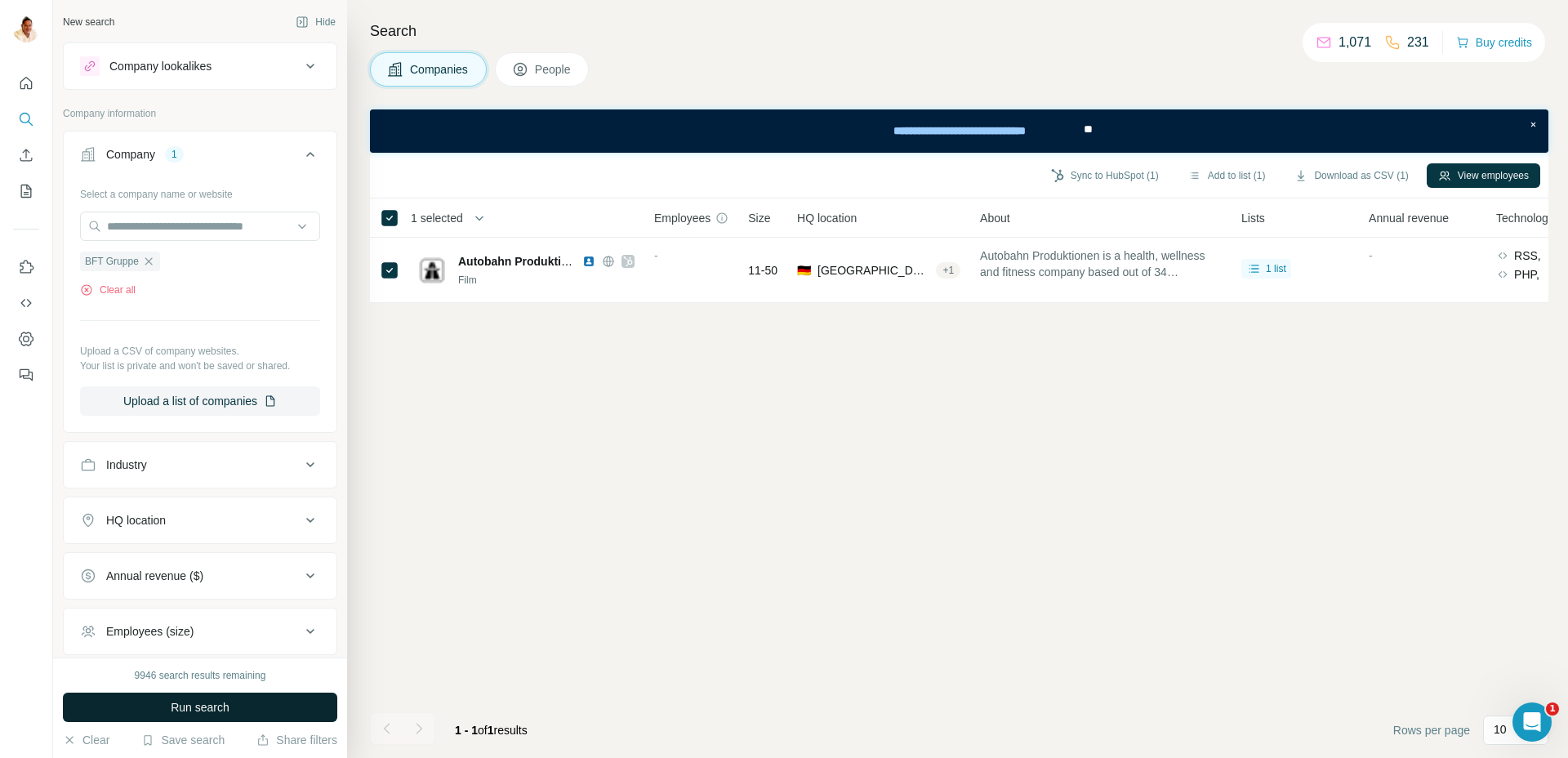
click at [202, 702] on span "Run search" at bounding box center [200, 708] width 58 height 16
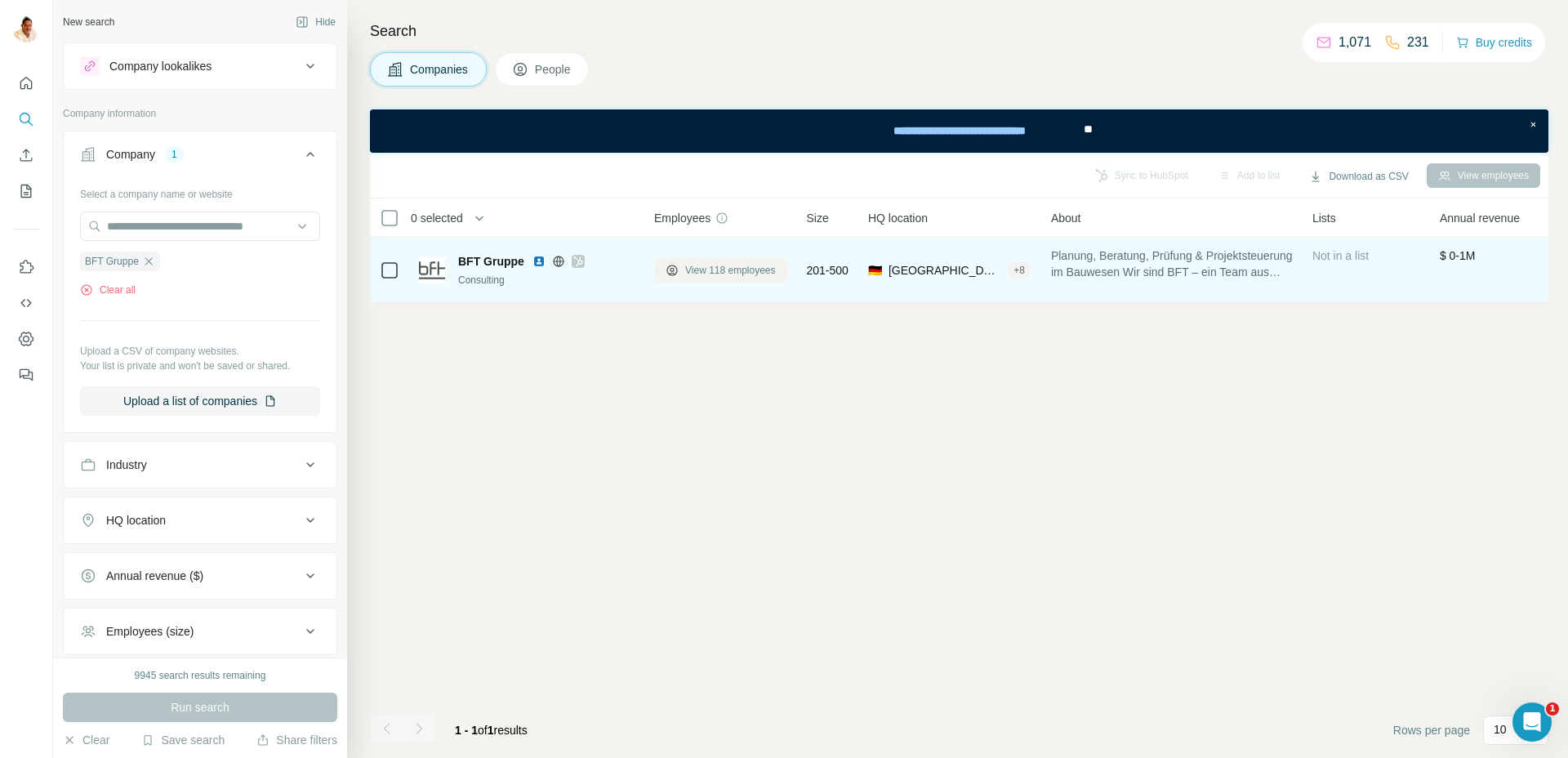
click at [708, 266] on span "View 118 employees" at bounding box center [730, 271] width 91 height 14
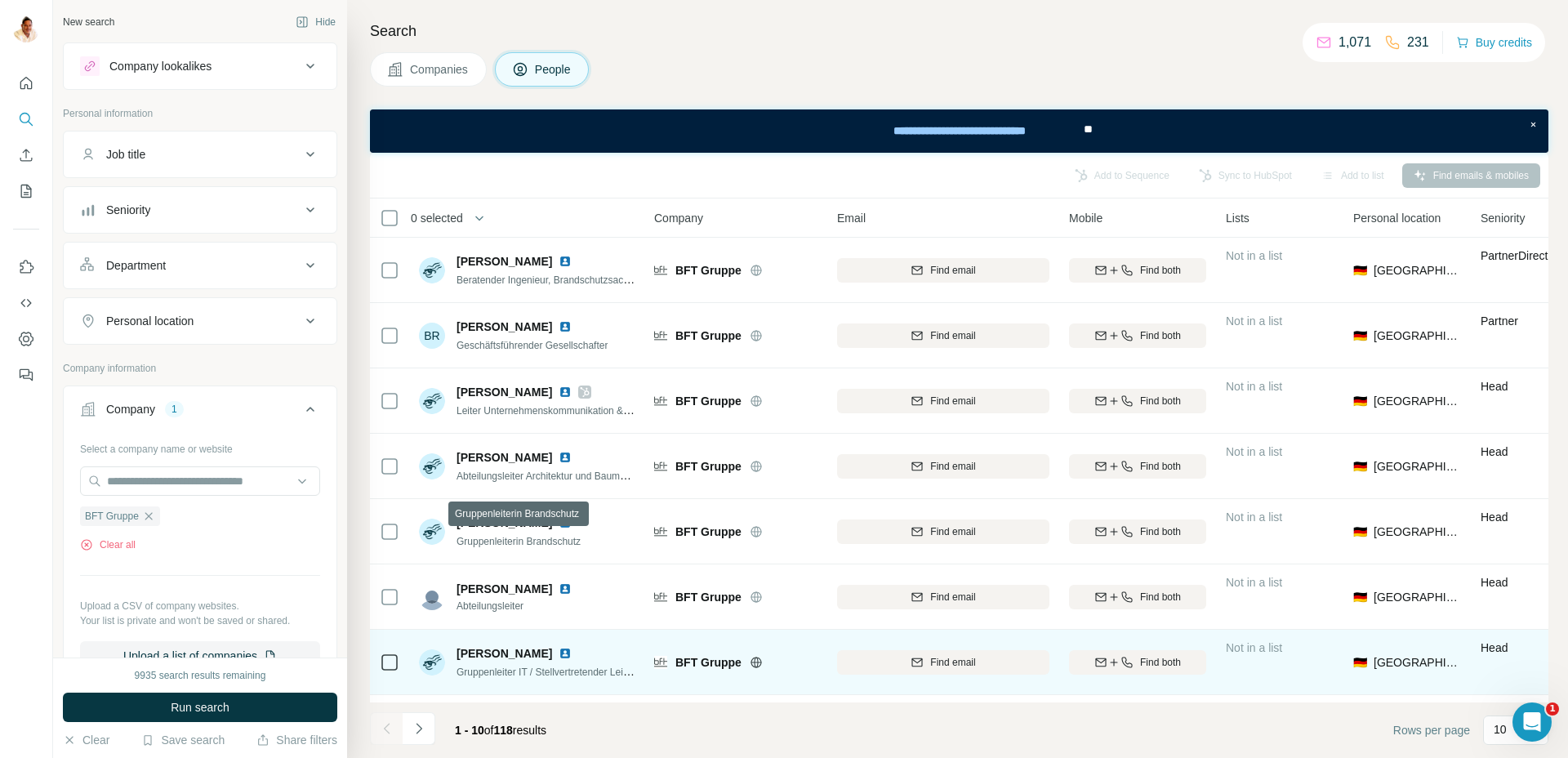
scroll to position [189, 0]
